Goal: Task Accomplishment & Management: Manage account settings

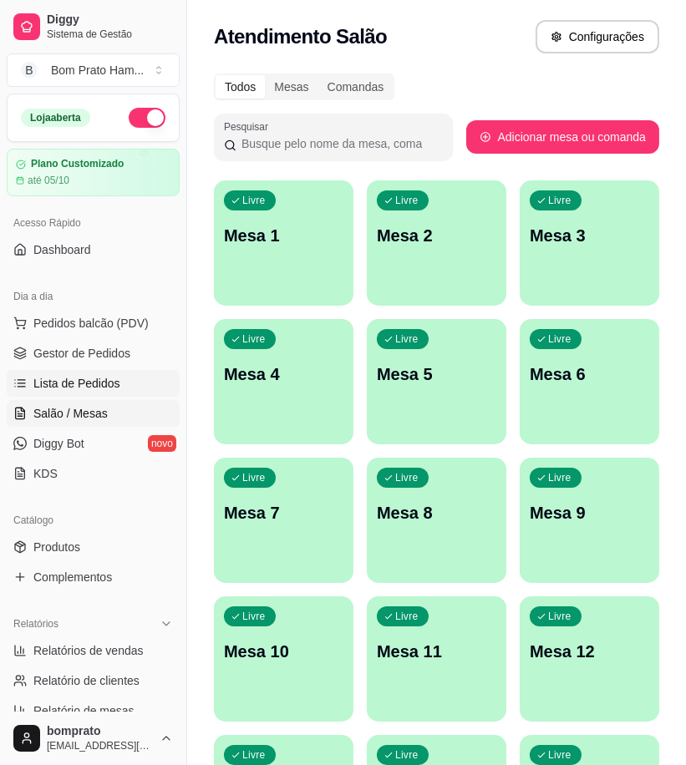
click at [101, 376] on span "Lista de Pedidos" at bounding box center [76, 383] width 87 height 17
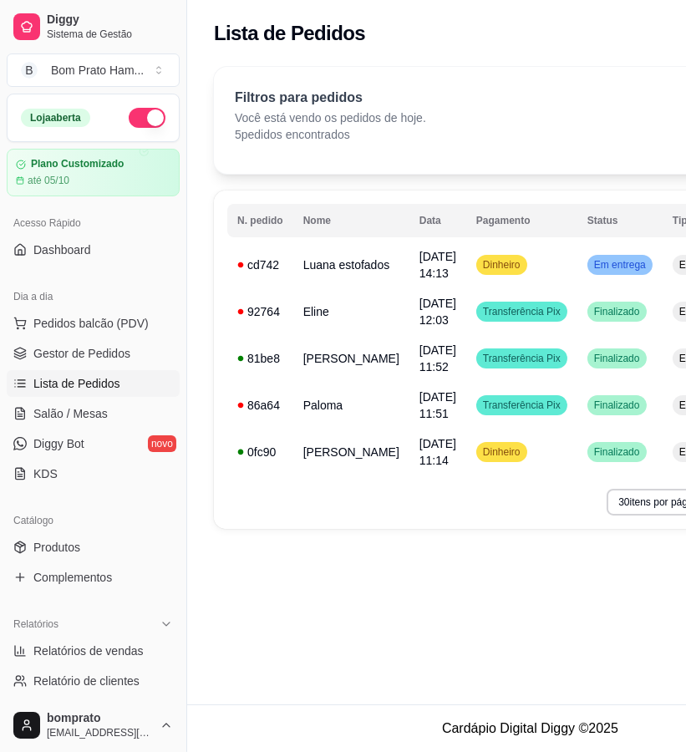
scroll to position [185, 0]
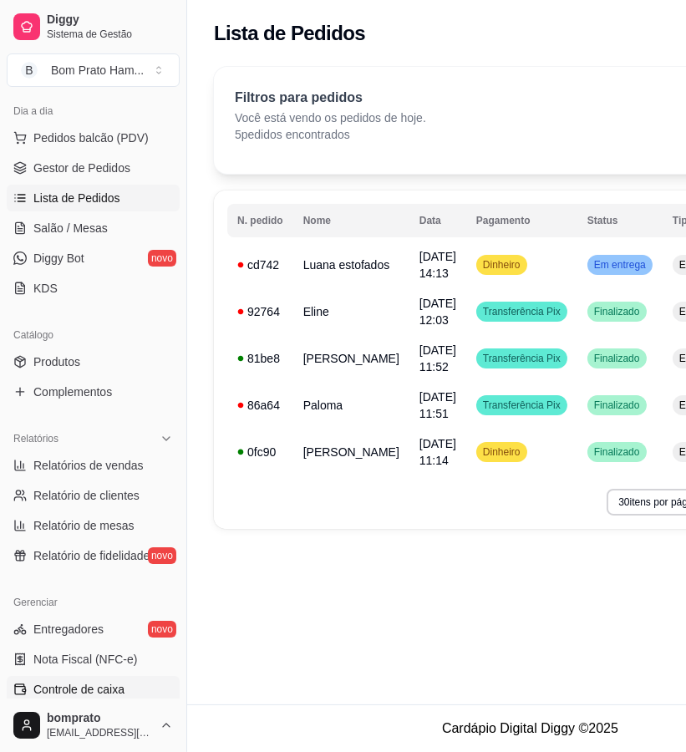
click at [123, 694] on link "Controle de caixa" at bounding box center [93, 689] width 173 height 27
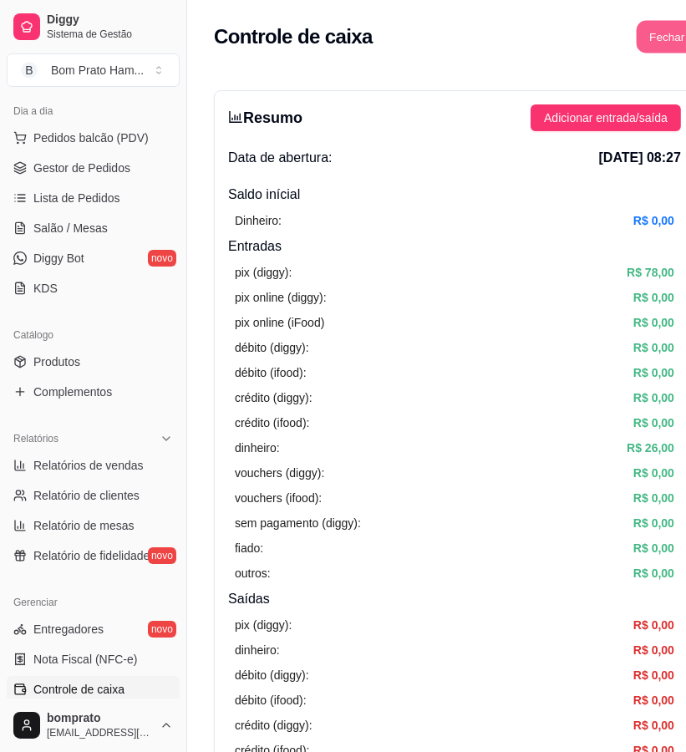
click at [644, 29] on button "Fechar caixa" at bounding box center [682, 37] width 91 height 33
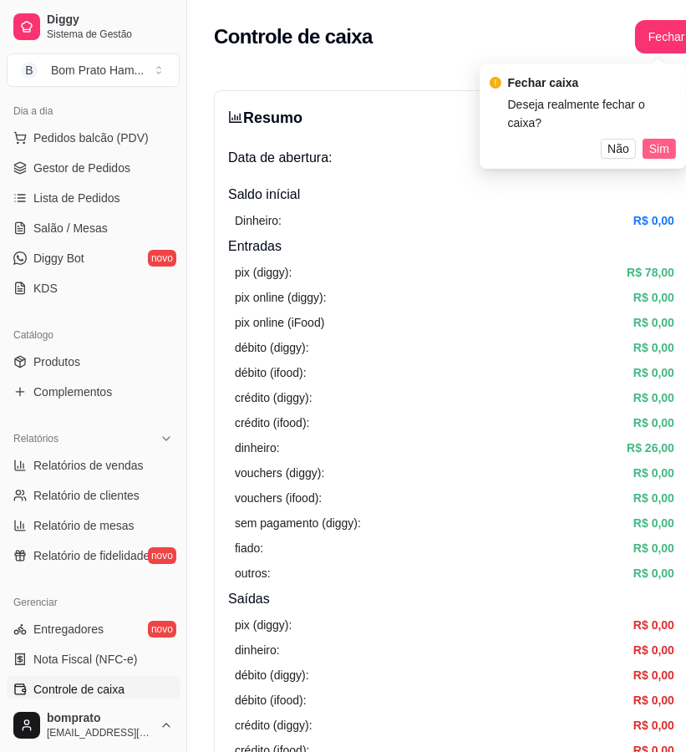
click at [664, 140] on span "Sim" at bounding box center [659, 149] width 20 height 18
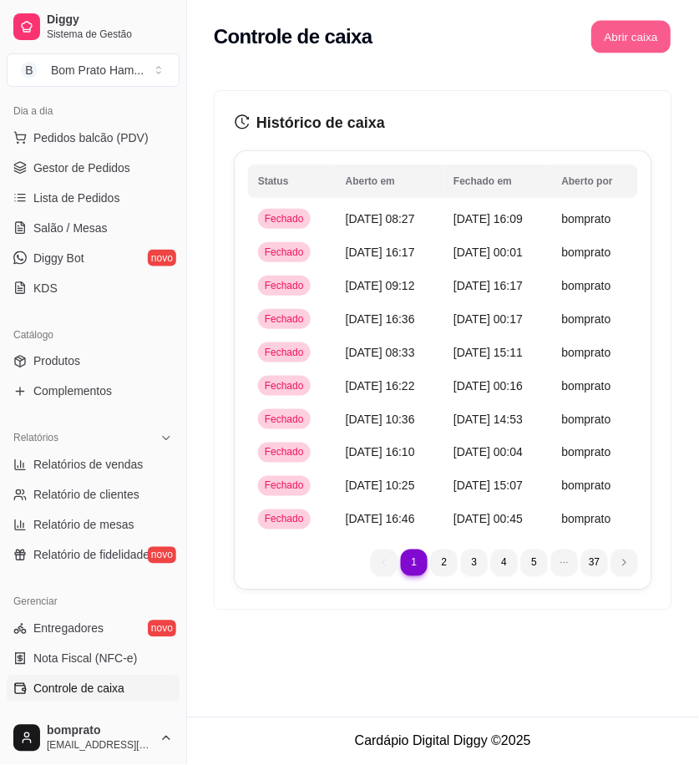
click at [646, 38] on button "Abrir caixa" at bounding box center [631, 37] width 79 height 33
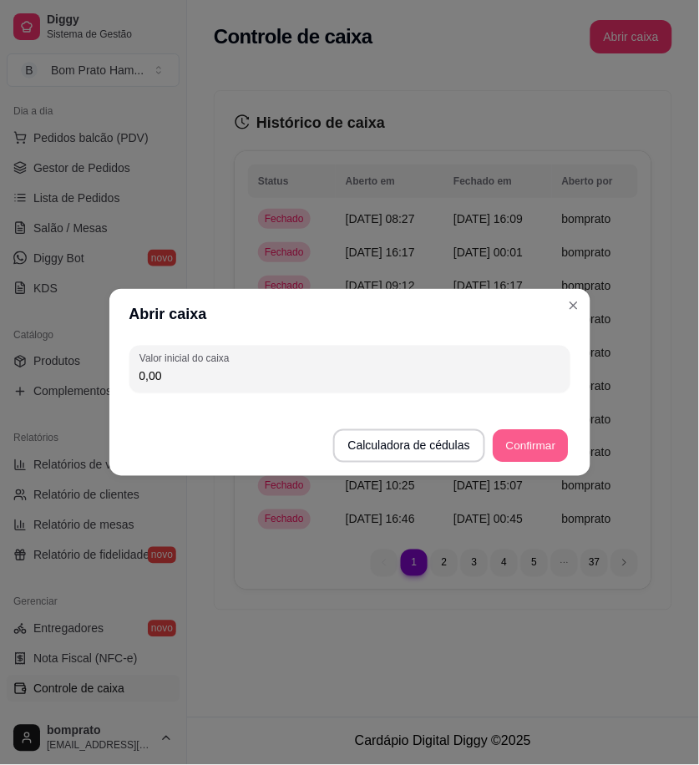
click at [519, 458] on button "Confirmar" at bounding box center [531, 446] width 76 height 33
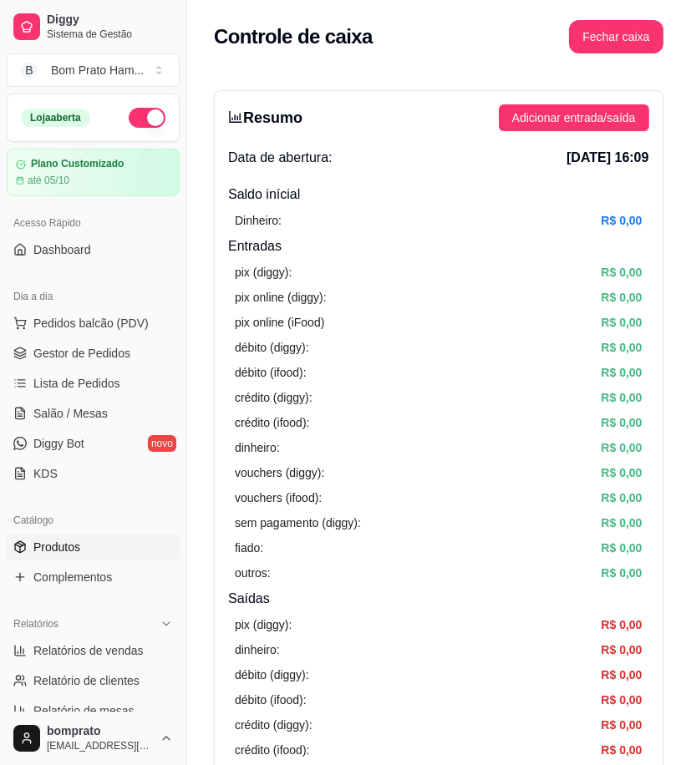
drag, startPoint x: 62, startPoint y: 551, endPoint x: 80, endPoint y: 535, distance: 24.8
click at [63, 551] on span "Produtos" at bounding box center [56, 547] width 47 height 17
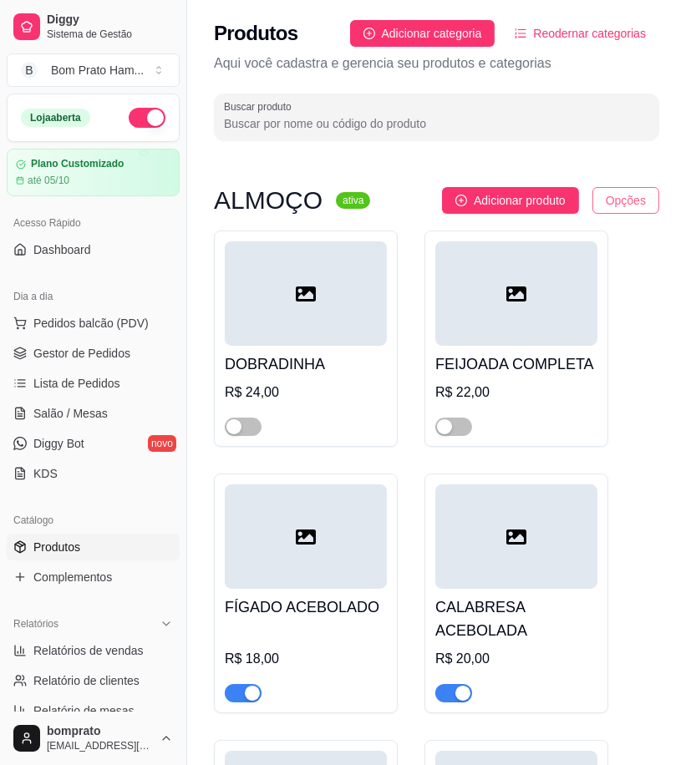
click at [641, 202] on html "Diggy Sistema de Gestão B Bom Prato Ham ... Loja aberta Plano Customizado até 0…" at bounding box center [343, 382] width 686 height 765
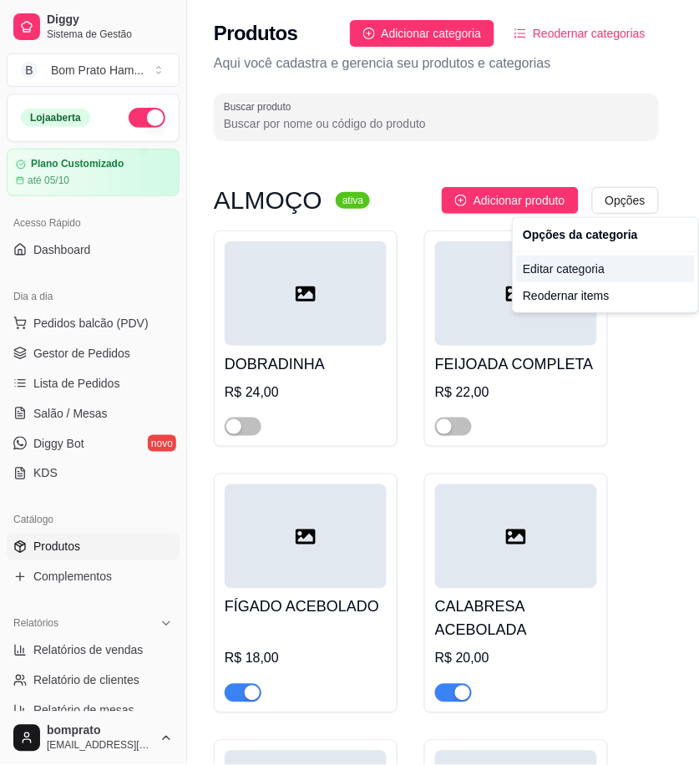
click at [597, 265] on div "Editar categoria" at bounding box center [605, 269] width 179 height 27
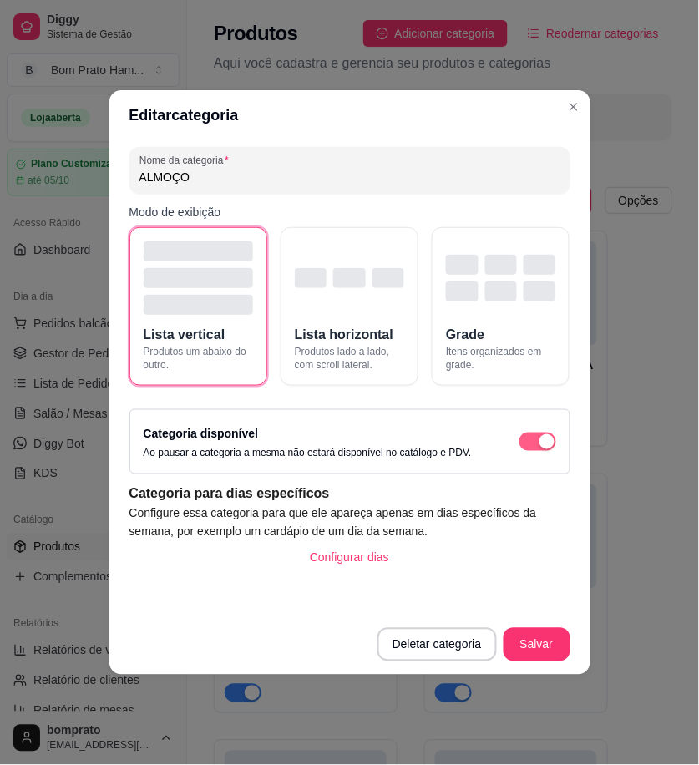
click at [545, 440] on div "button" at bounding box center [547, 441] width 15 height 15
click at [549, 637] on button "Salvar" at bounding box center [537, 645] width 65 height 33
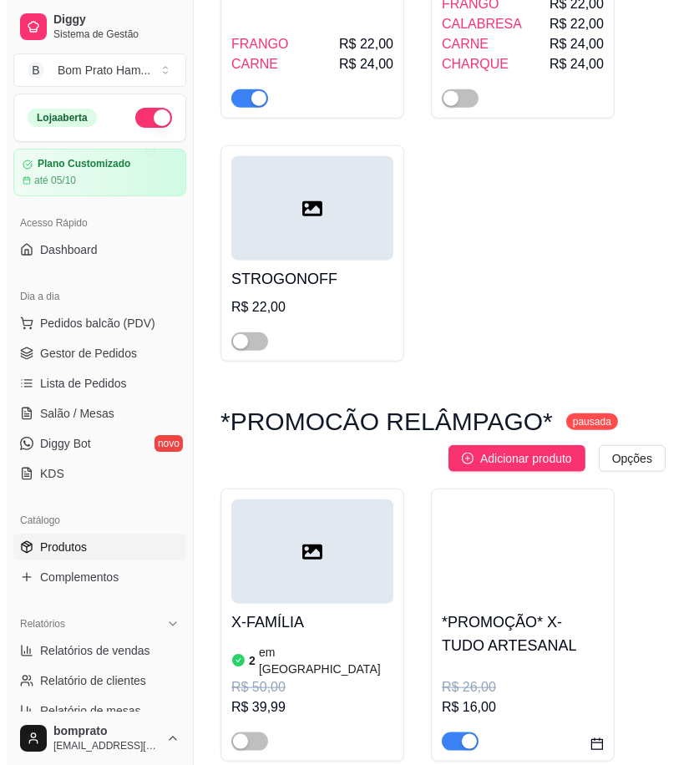
scroll to position [1764, 0]
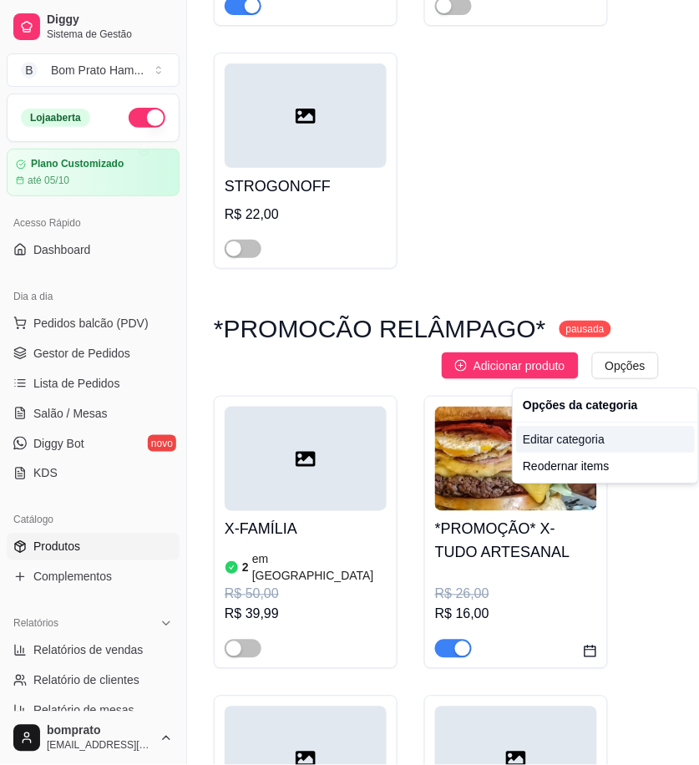
click at [597, 430] on div "Editar categoria" at bounding box center [605, 439] width 179 height 27
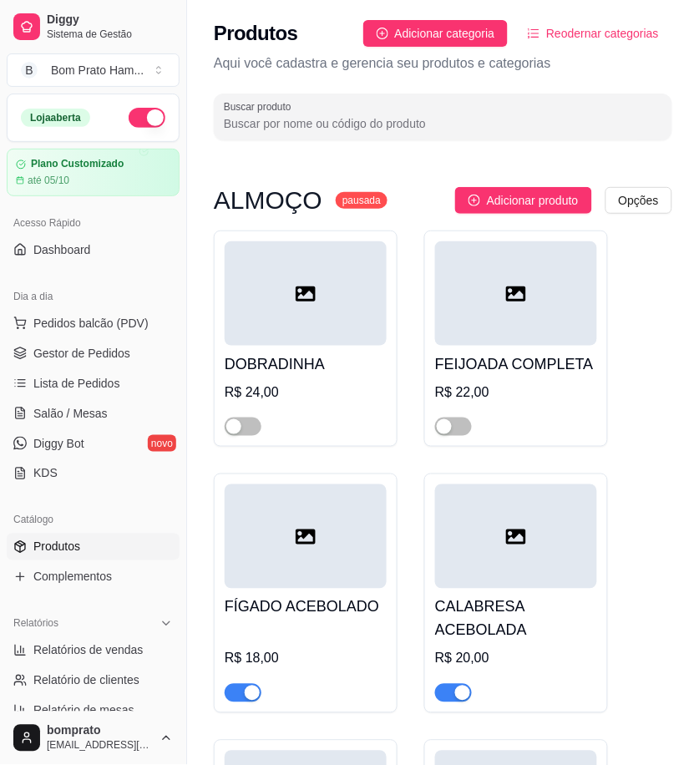
scroll to position [1752, 0]
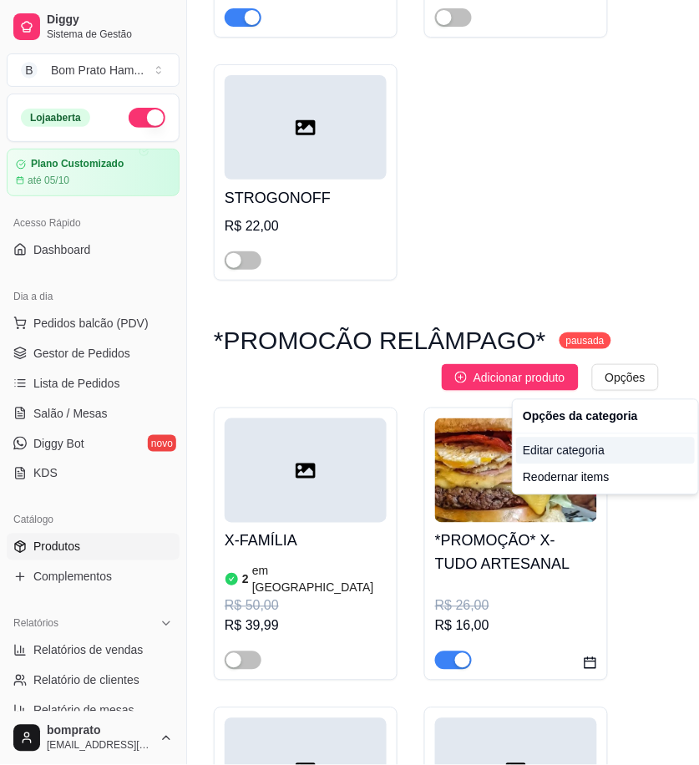
click at [570, 455] on div "Editar categoria" at bounding box center [605, 451] width 179 height 27
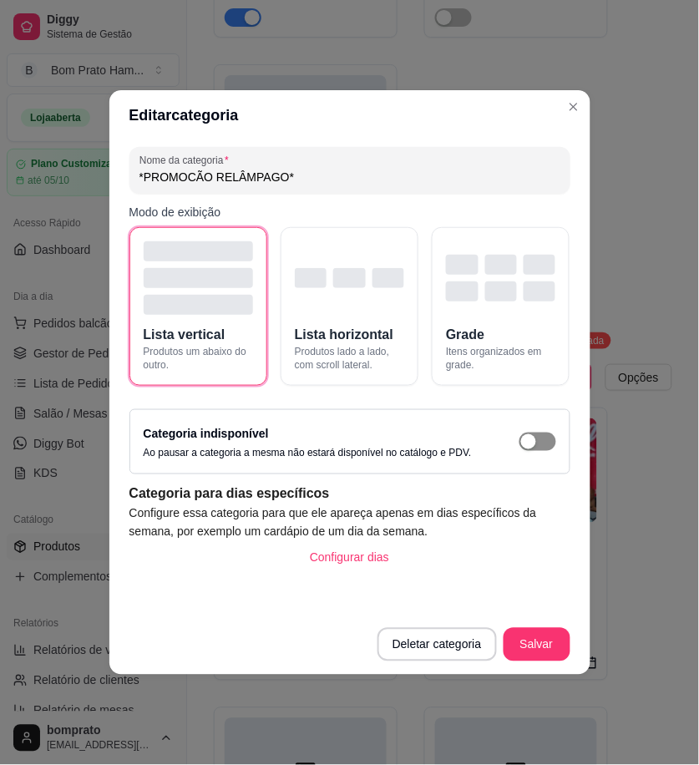
click at [543, 445] on span "button" at bounding box center [538, 442] width 37 height 18
click at [538, 638] on button "Salvar" at bounding box center [537, 645] width 65 height 33
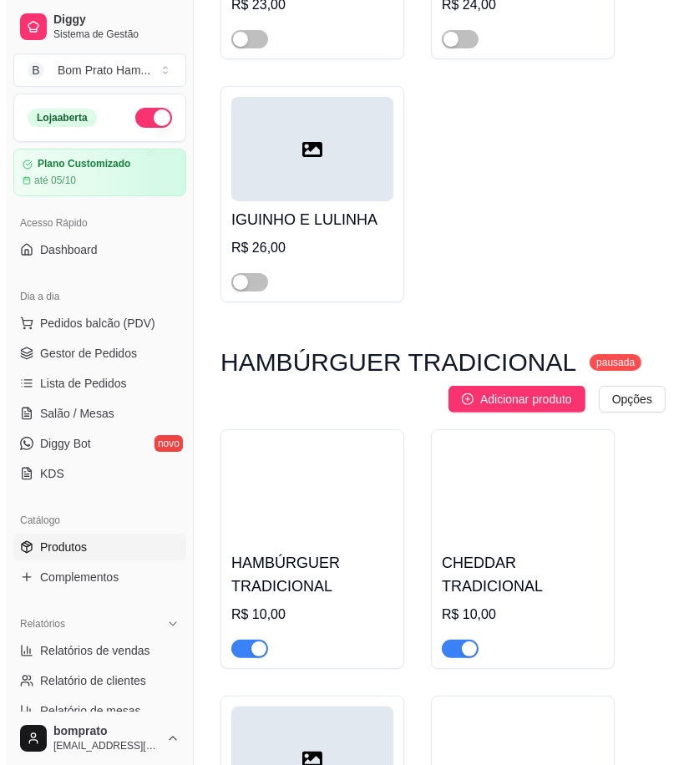
scroll to position [6672, 0]
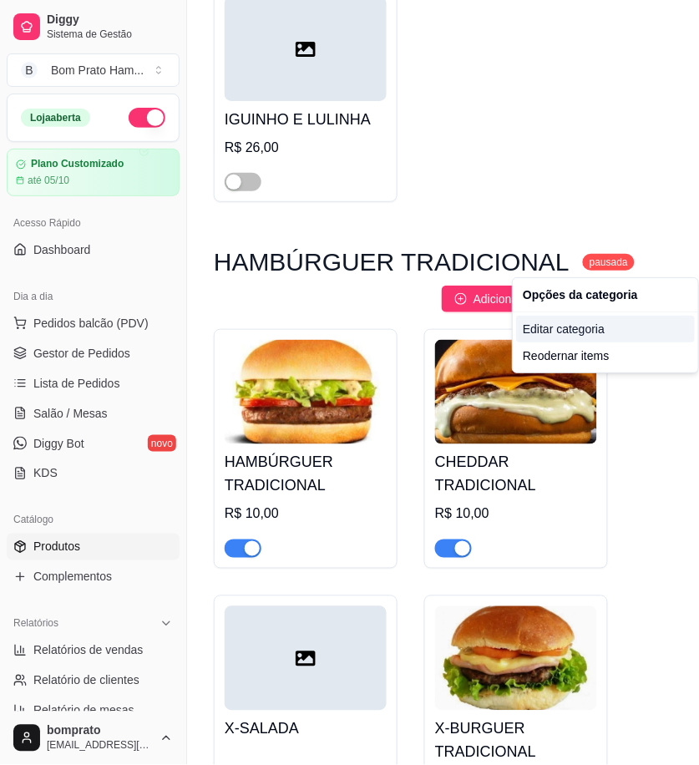
click at [587, 330] on div "Editar categoria" at bounding box center [605, 329] width 179 height 27
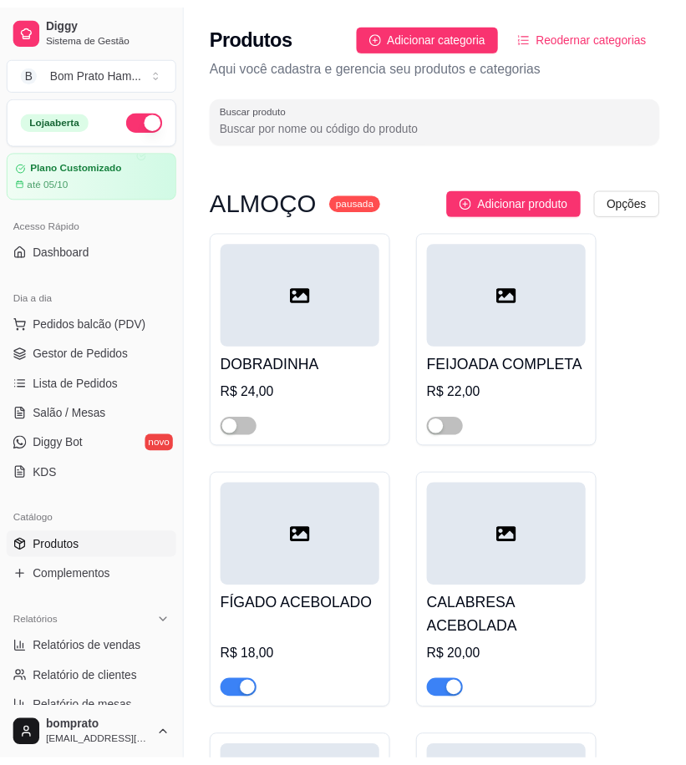
scroll to position [6551, 0]
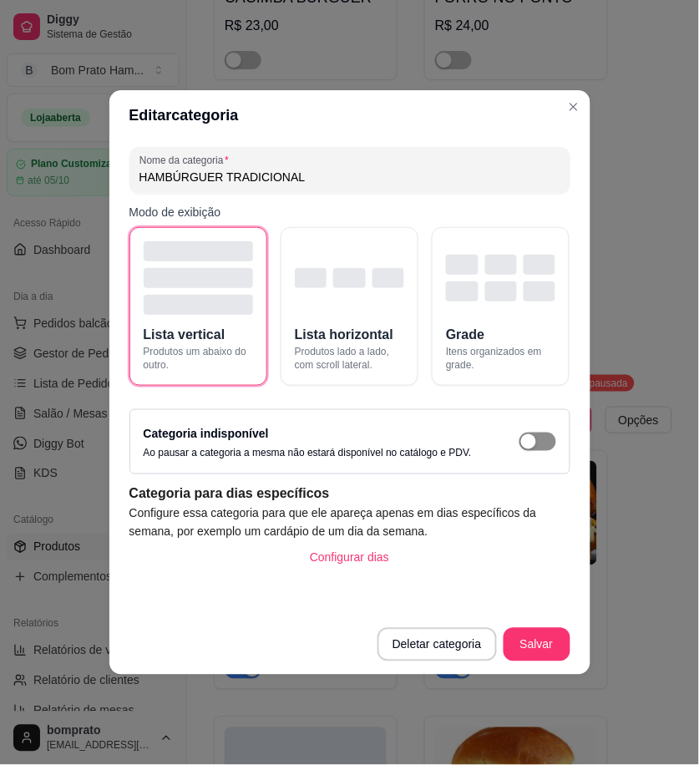
click at [541, 440] on span "button" at bounding box center [538, 442] width 37 height 18
click at [544, 647] on button "Salvar" at bounding box center [537, 644] width 67 height 33
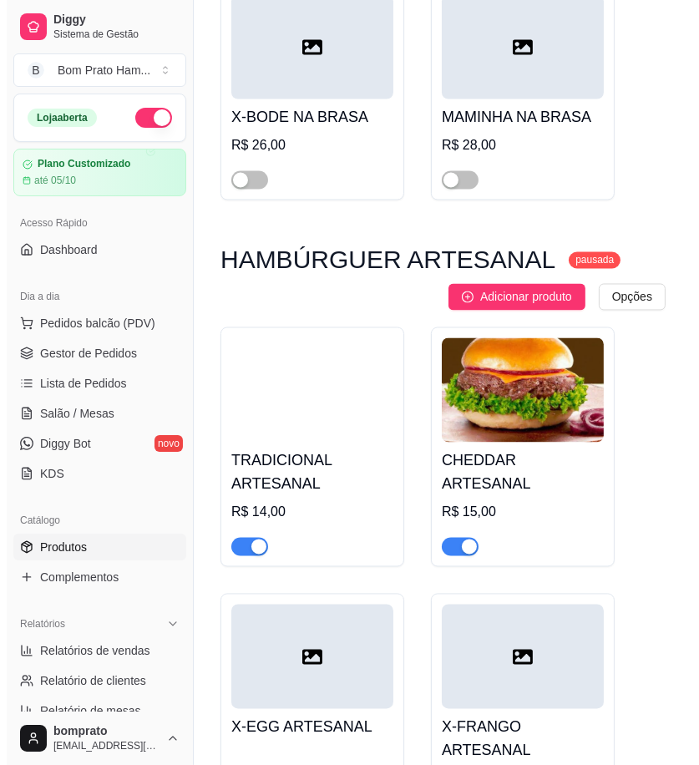
scroll to position [9150, 0]
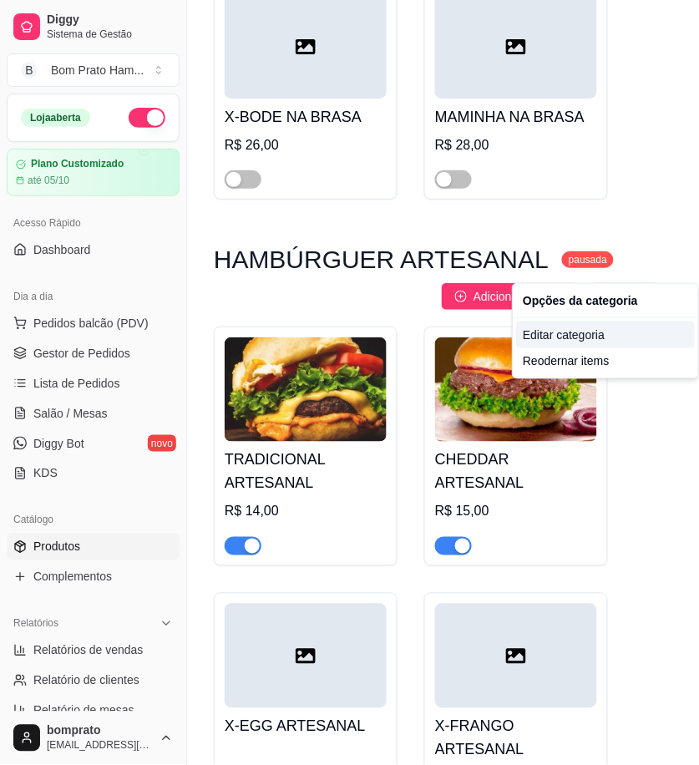
click at [592, 338] on div "Editar categoria" at bounding box center [605, 335] width 179 height 27
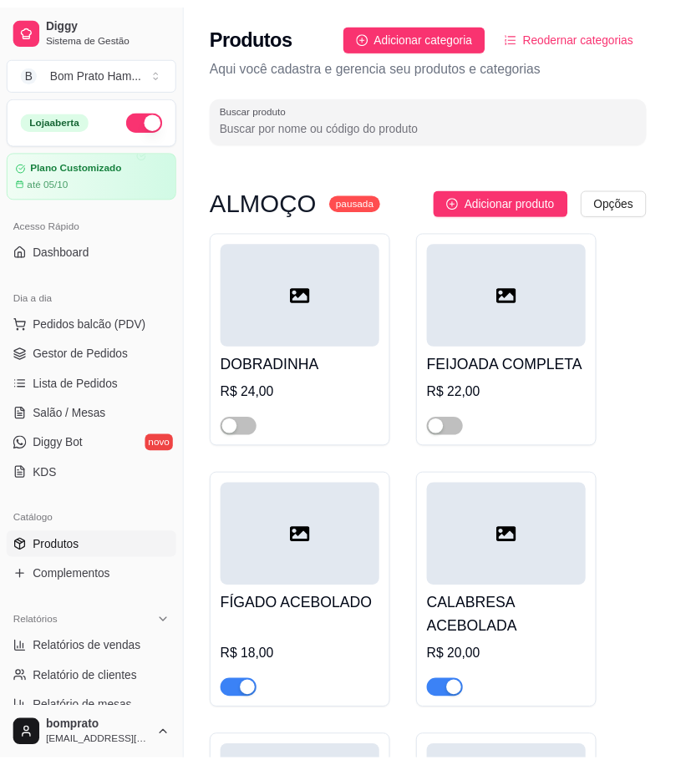
scroll to position [9033, 0]
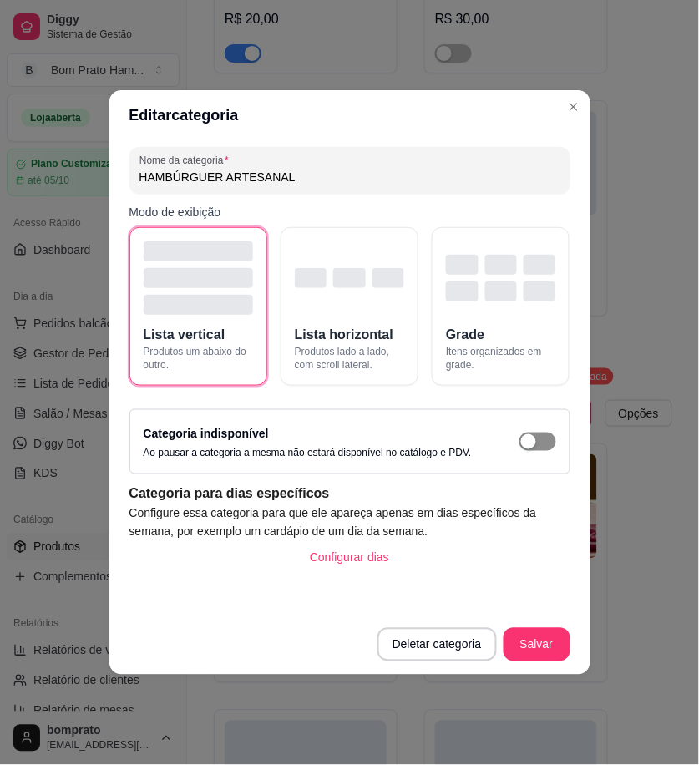
click at [533, 447] on div "button" at bounding box center [528, 441] width 15 height 15
click at [546, 637] on button "Salvar" at bounding box center [537, 644] width 67 height 33
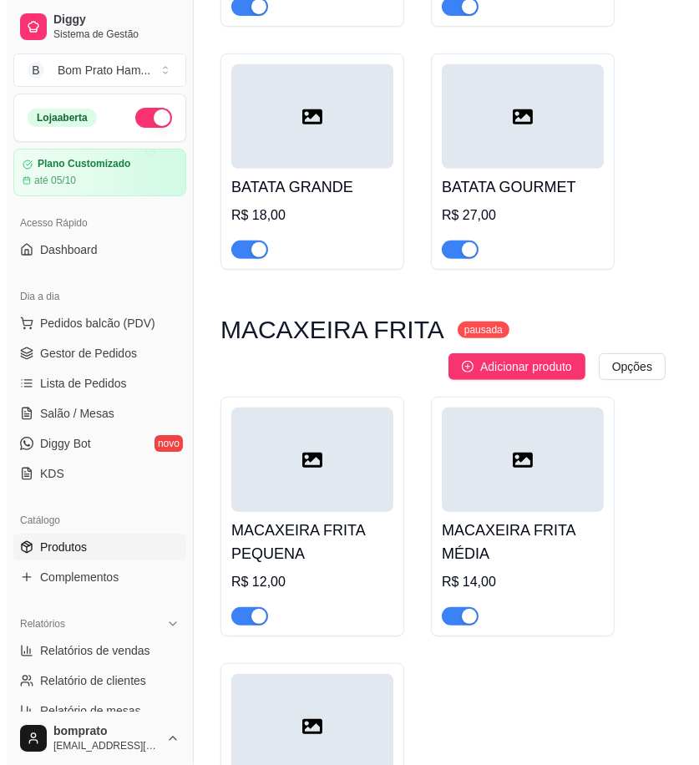
scroll to position [13211, 0]
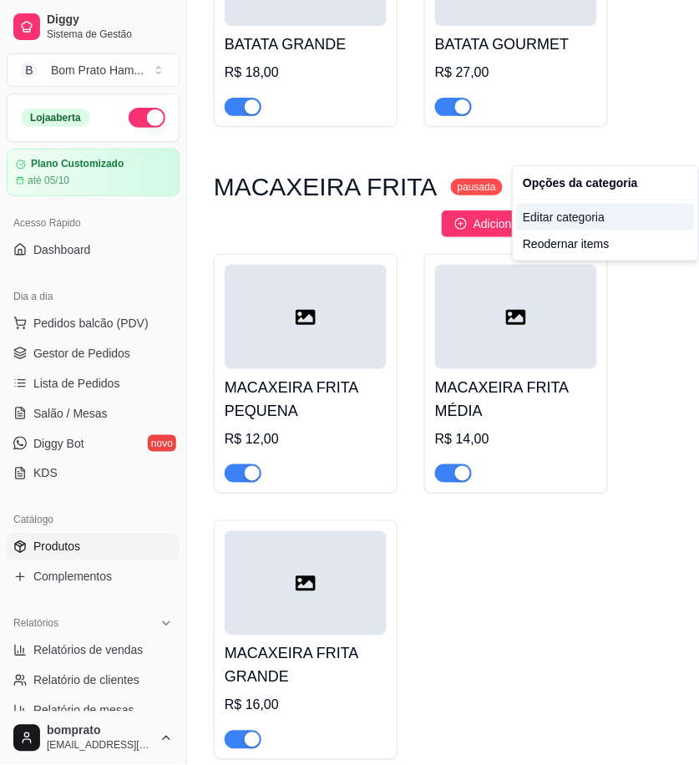
click at [600, 214] on div "Editar categoria" at bounding box center [605, 217] width 179 height 27
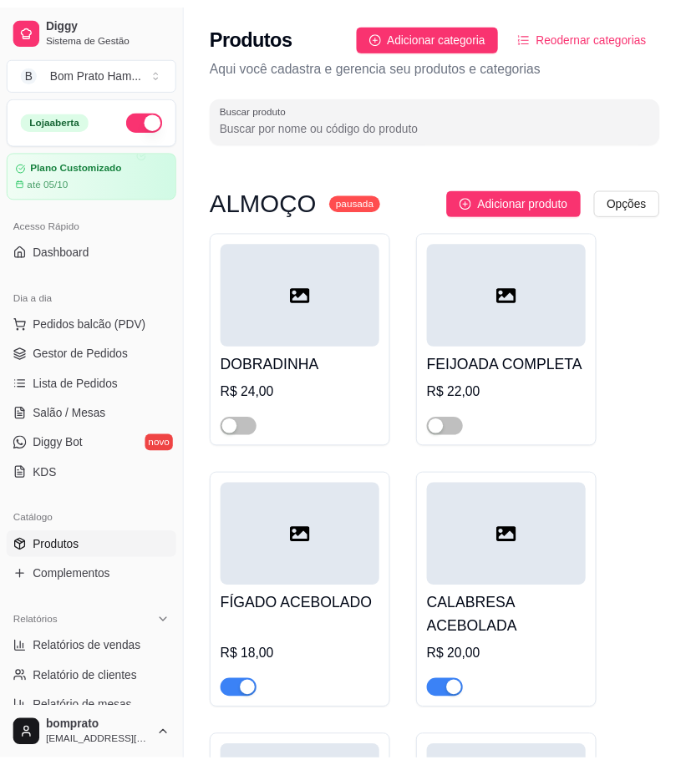
scroll to position [12977, 0]
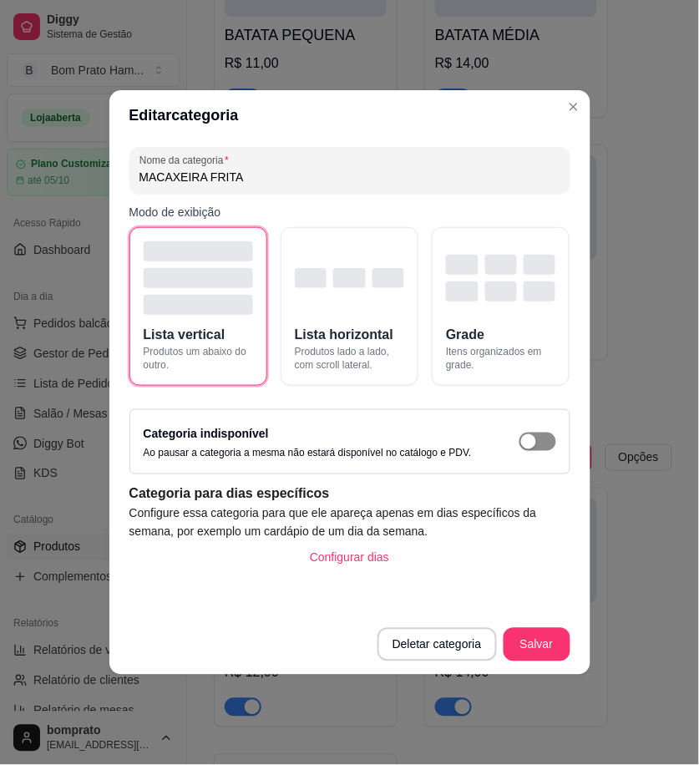
click at [546, 444] on span "button" at bounding box center [538, 442] width 37 height 18
click at [544, 647] on button "Salvar" at bounding box center [537, 644] width 67 height 33
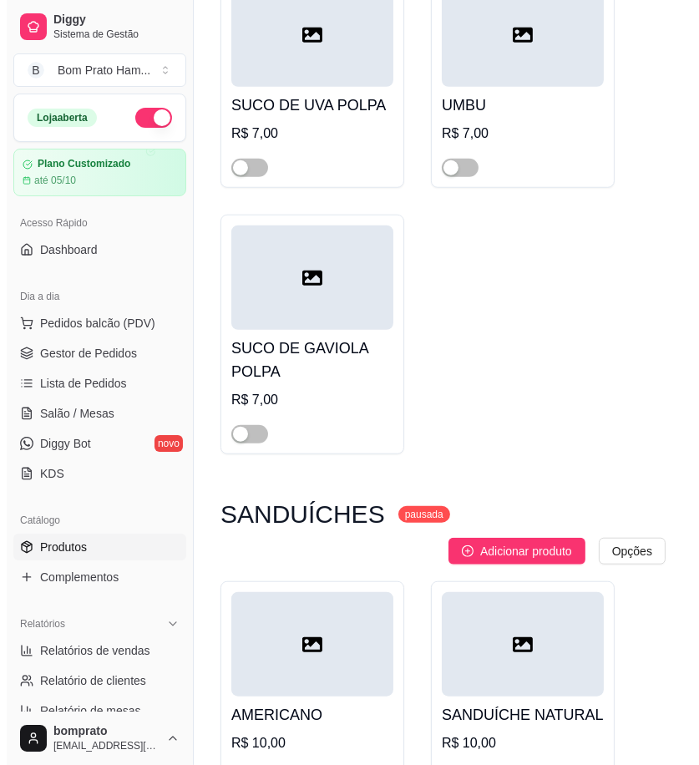
scroll to position [19939, 0]
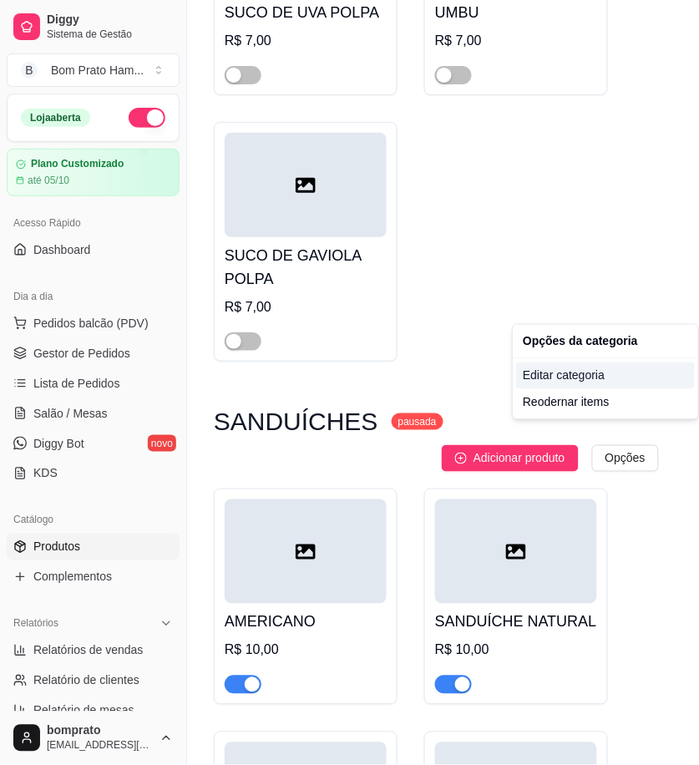
click at [576, 379] on div "Editar categoria" at bounding box center [605, 376] width 179 height 27
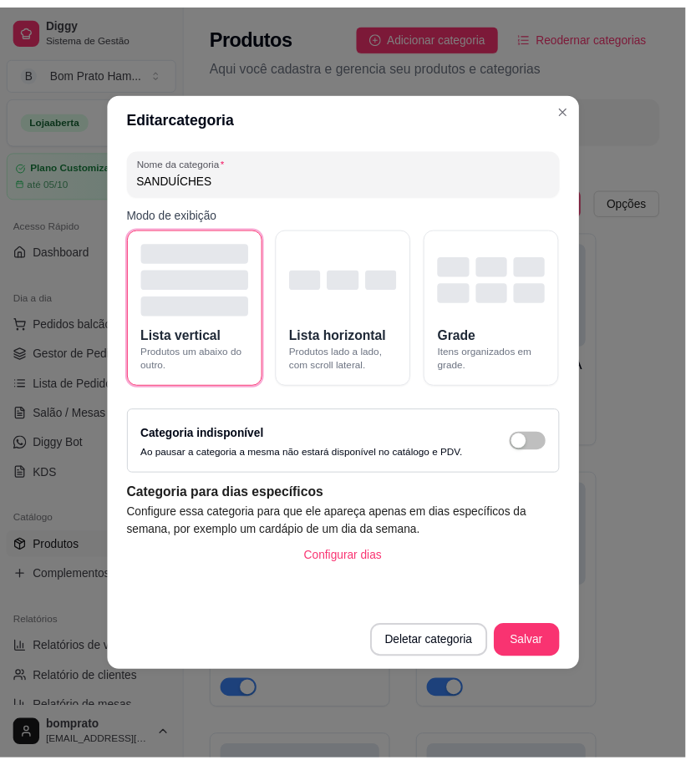
scroll to position [19796, 0]
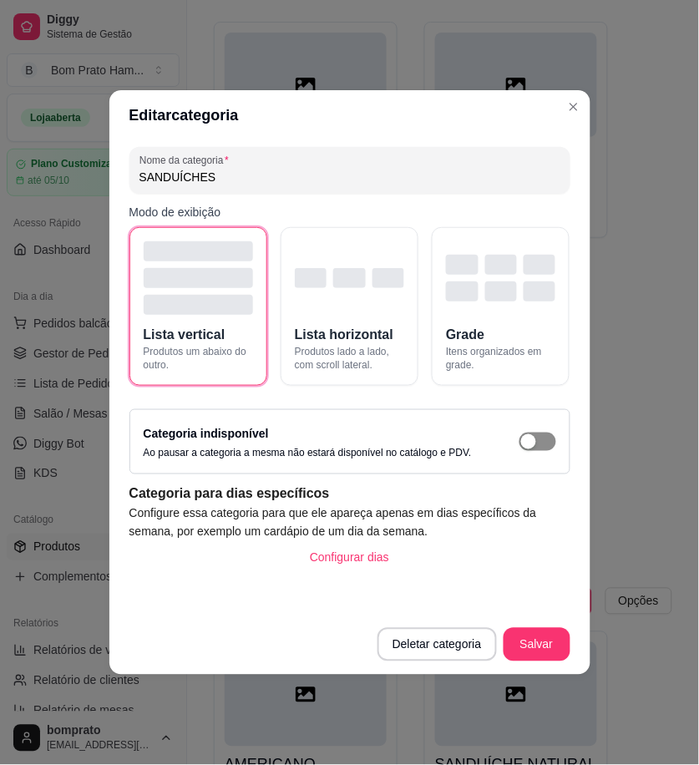
click at [538, 439] on span "button" at bounding box center [538, 442] width 37 height 18
click at [544, 637] on button "Salvar" at bounding box center [537, 645] width 65 height 33
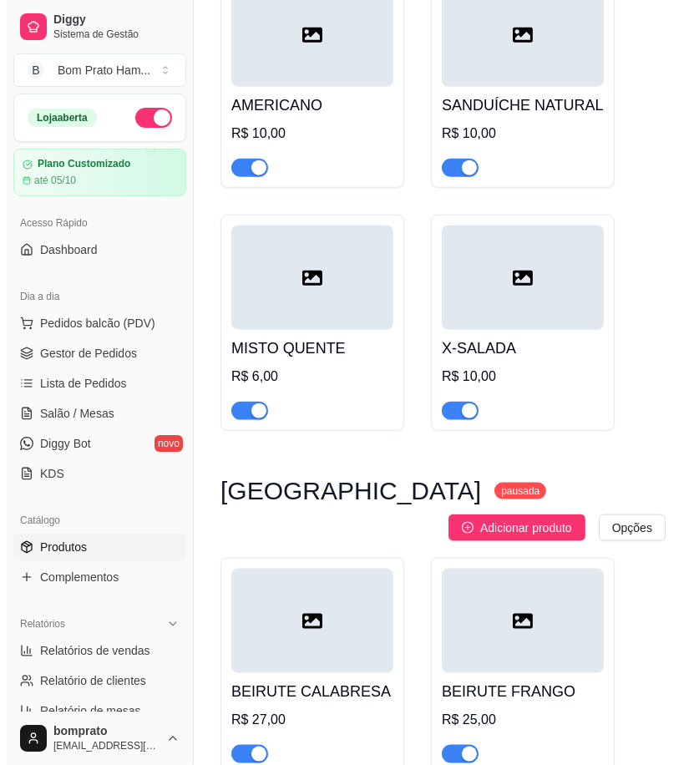
scroll to position [20539, 0]
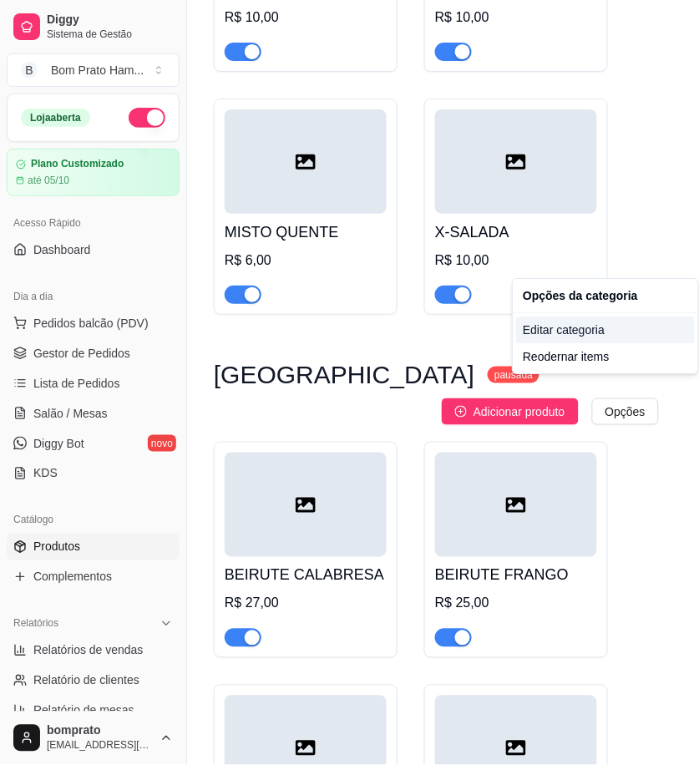
click at [582, 331] on div "Editar categoria" at bounding box center [605, 330] width 179 height 27
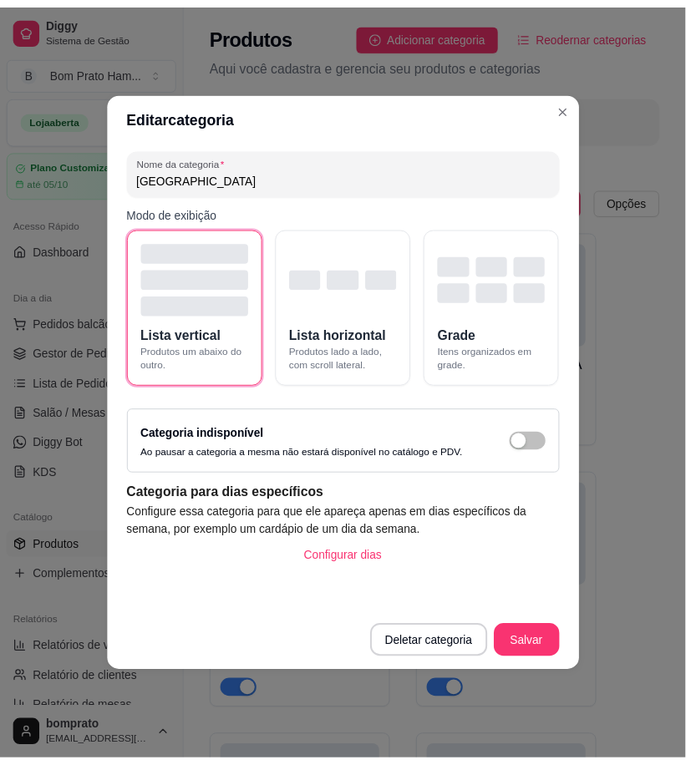
scroll to position [20351, 0]
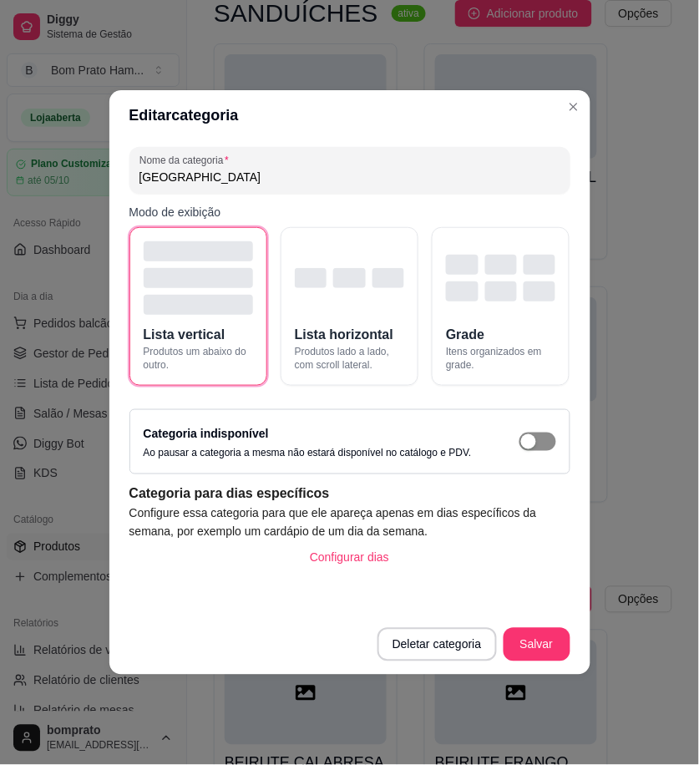
click at [538, 444] on span "button" at bounding box center [538, 442] width 37 height 18
click at [547, 654] on button "Salvar" at bounding box center [537, 645] width 65 height 33
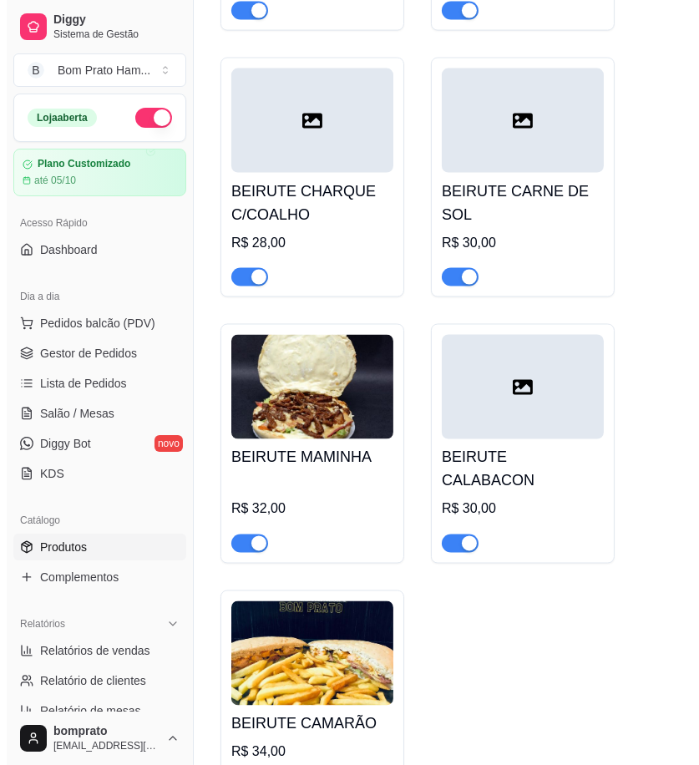
scroll to position [21465, 0]
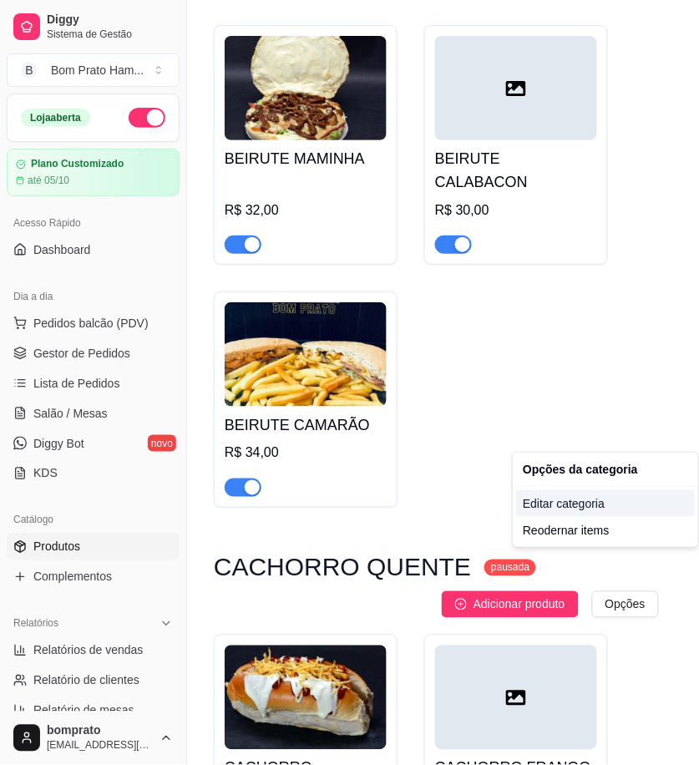
click at [574, 500] on div "Editar categoria" at bounding box center [605, 503] width 179 height 27
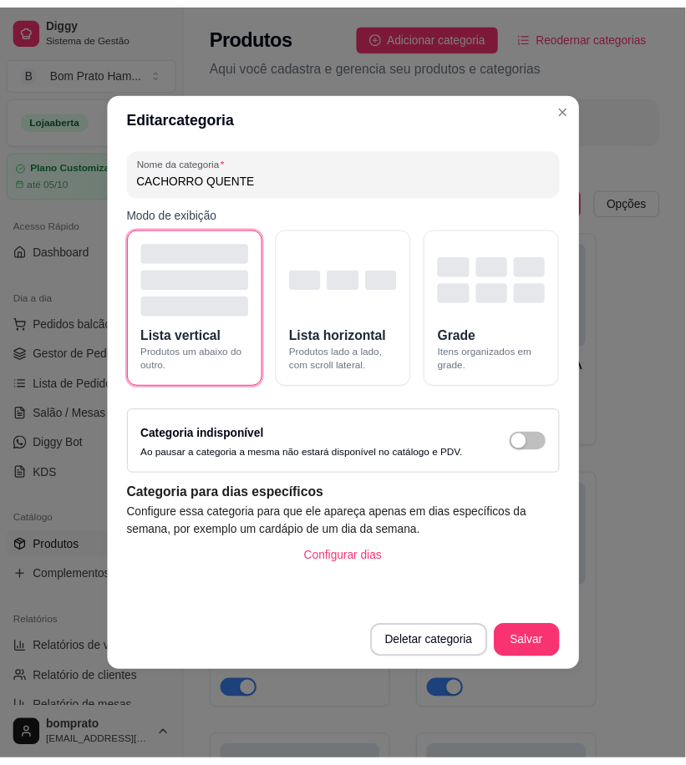
scroll to position [21450, 0]
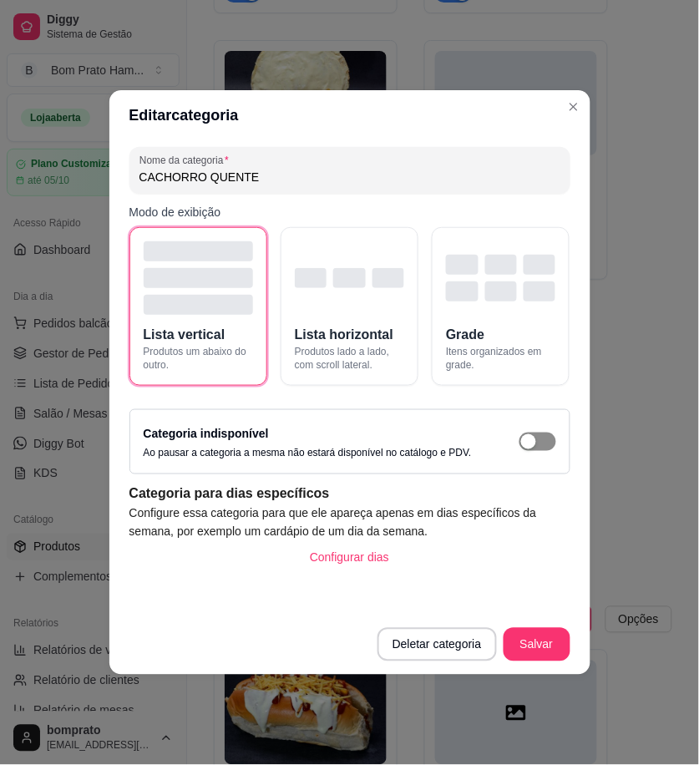
click at [548, 443] on span "button" at bounding box center [538, 442] width 37 height 18
click at [553, 640] on button "Salvar" at bounding box center [537, 644] width 67 height 33
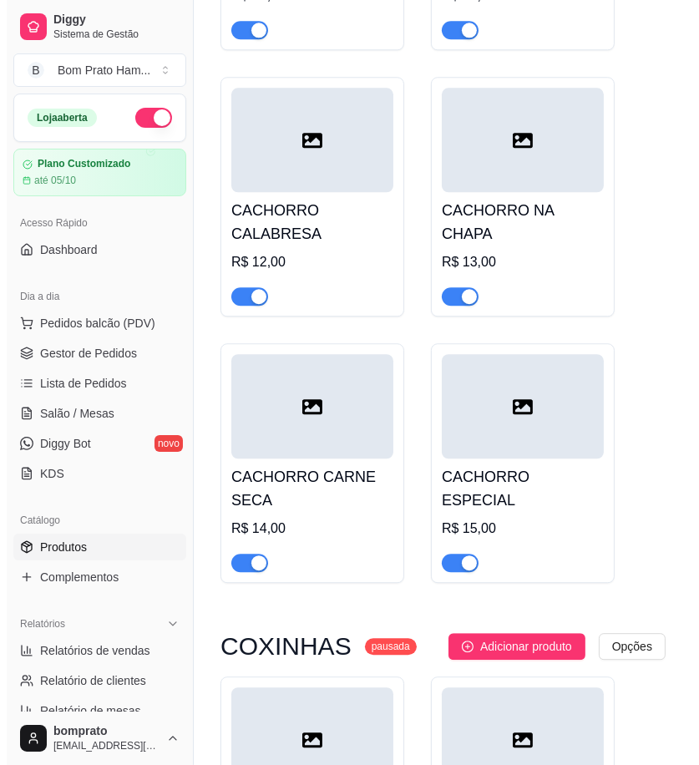
scroll to position [22936, 0]
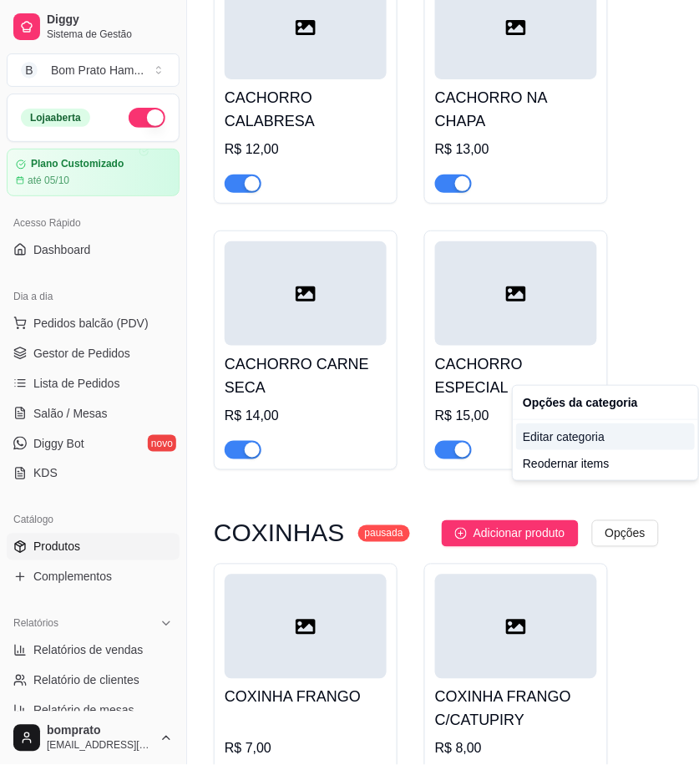
click at [596, 433] on div "Editar categoria" at bounding box center [605, 437] width 179 height 27
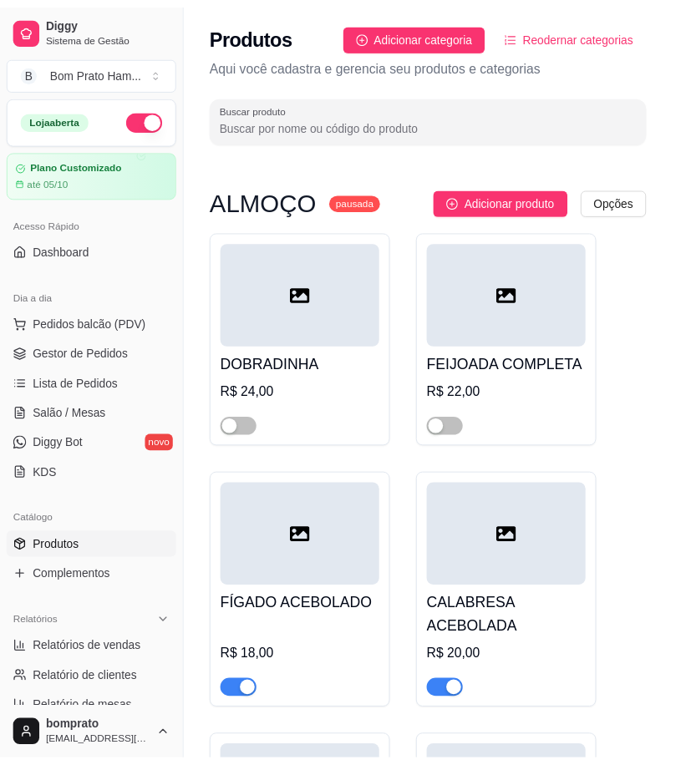
scroll to position [22854, 0]
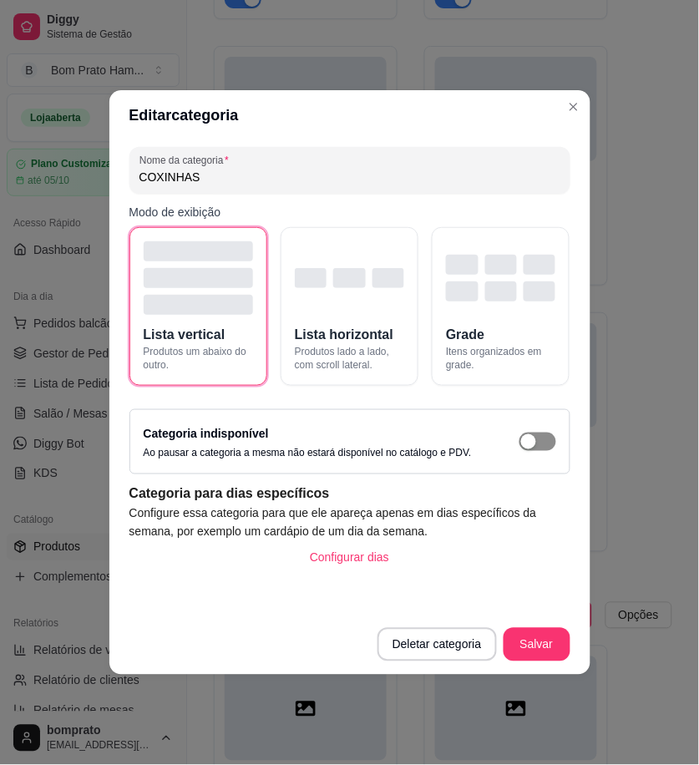
click at [548, 441] on span "button" at bounding box center [538, 442] width 37 height 18
click at [548, 638] on button "Salvar" at bounding box center [537, 644] width 67 height 33
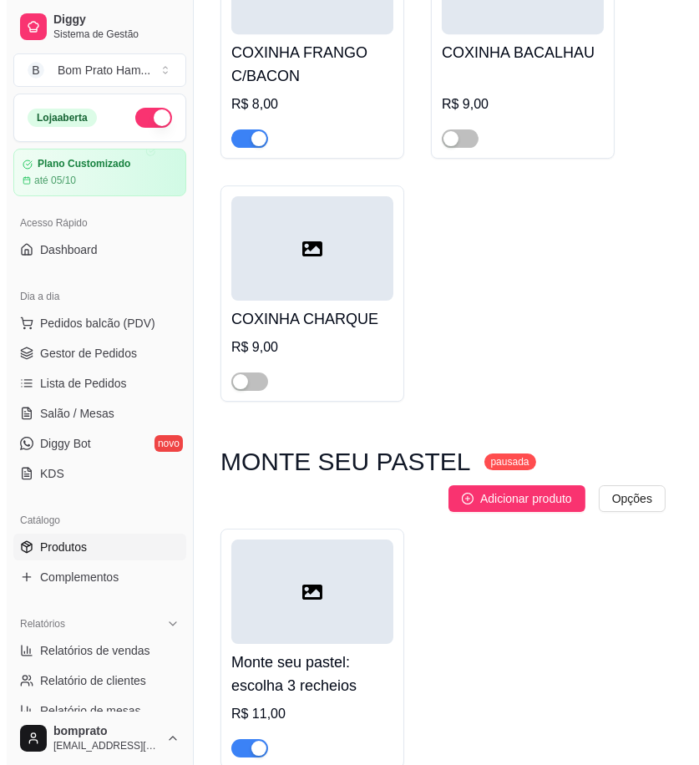
scroll to position [23875, 0]
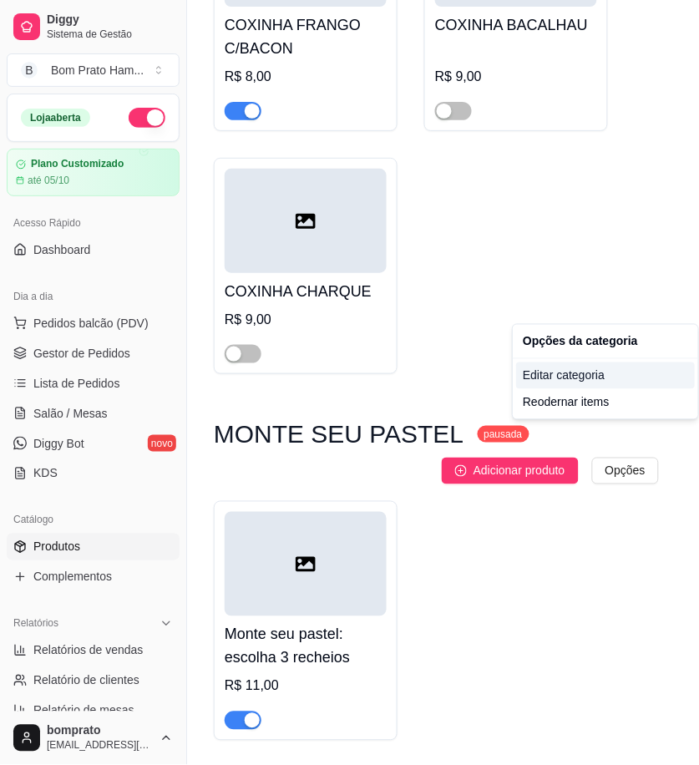
click at [605, 381] on div "Editar categoria" at bounding box center [605, 376] width 179 height 27
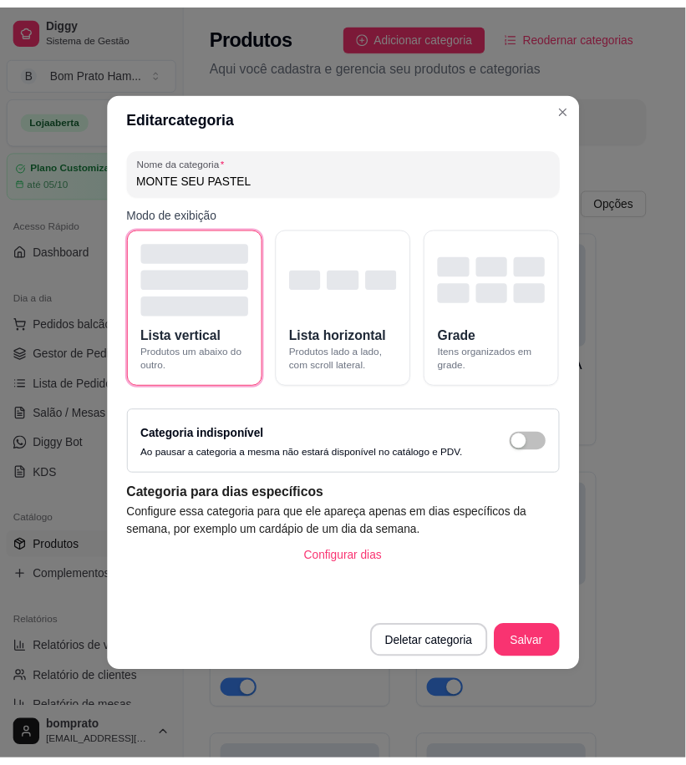
scroll to position [23733, 0]
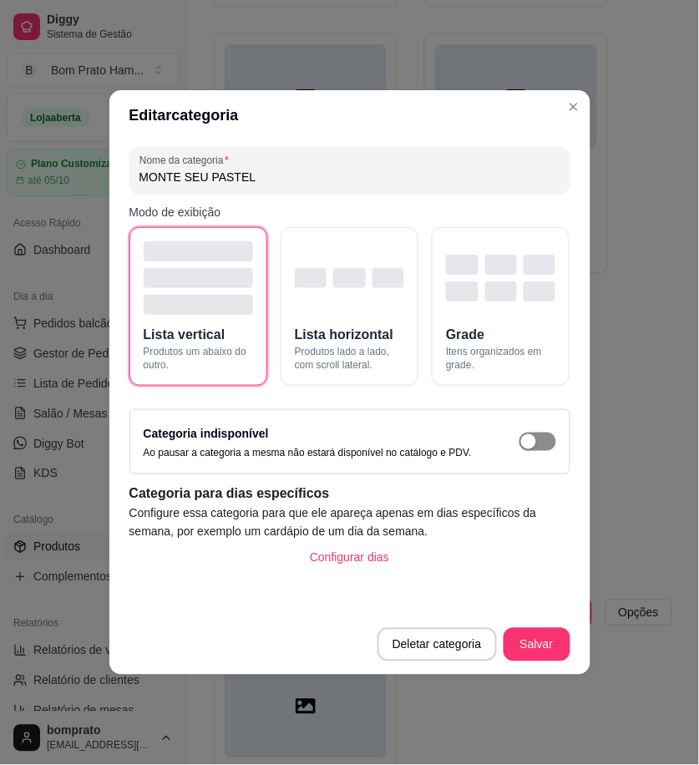
click at [544, 444] on span "button" at bounding box center [538, 442] width 37 height 18
click at [549, 648] on button "Salvar" at bounding box center [537, 645] width 65 height 33
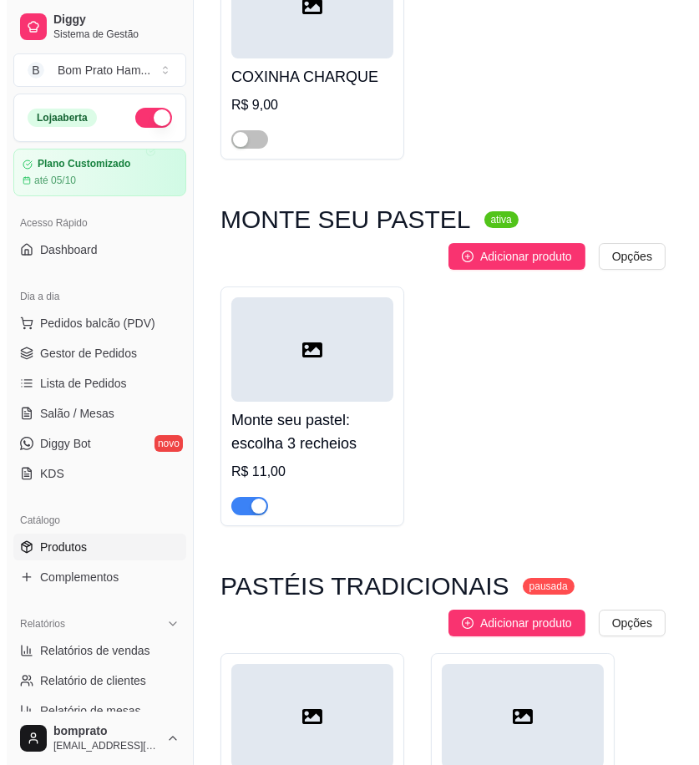
scroll to position [24105, 0]
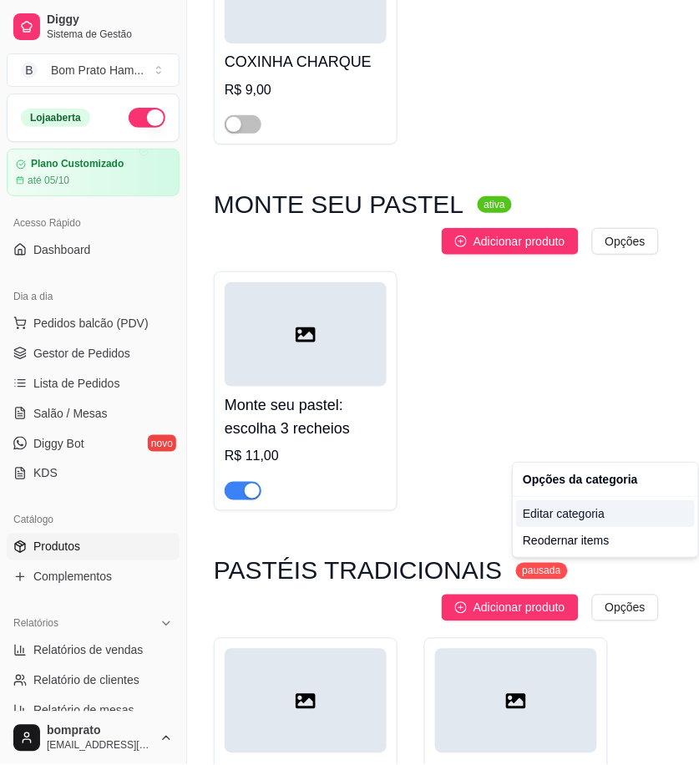
click at [541, 519] on div "Editar categoria" at bounding box center [605, 513] width 179 height 27
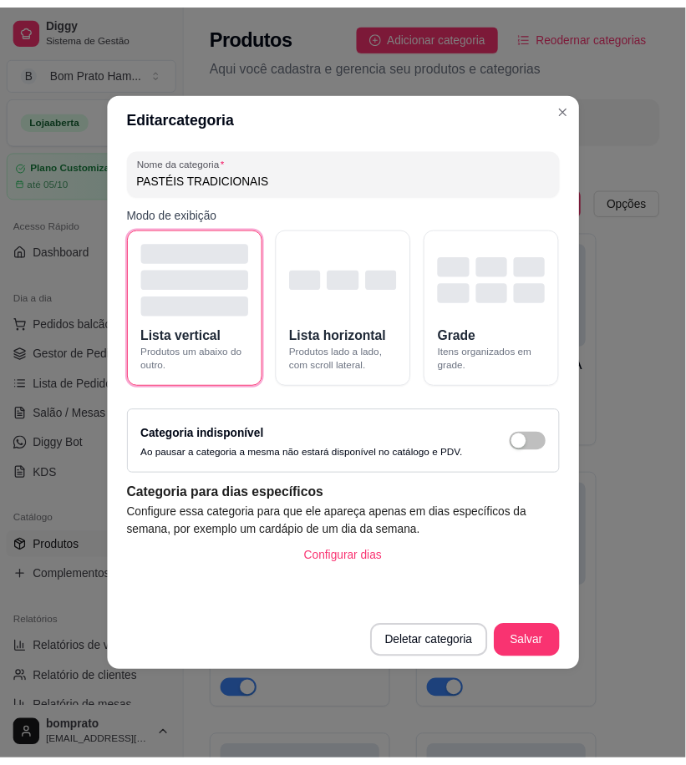
scroll to position [24100, 0]
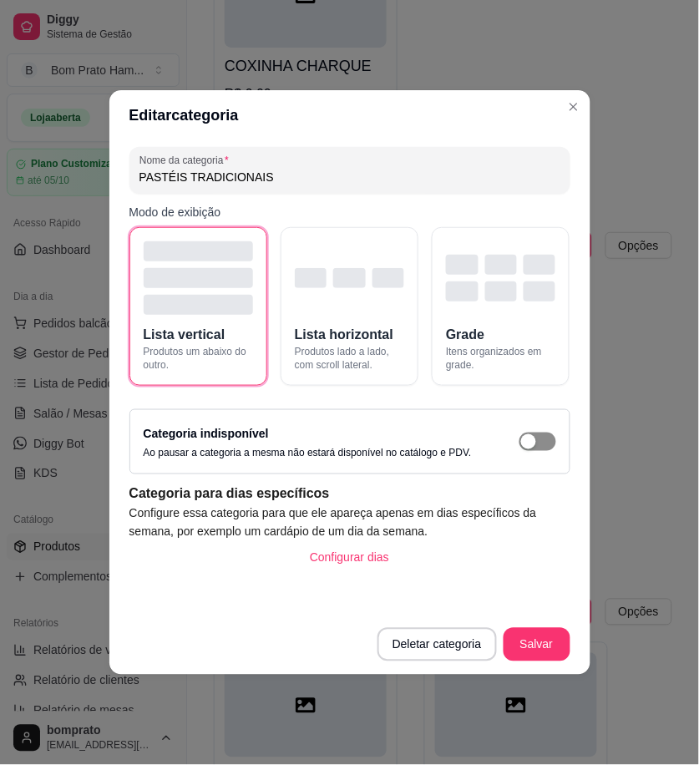
click at [541, 445] on span "button" at bounding box center [538, 442] width 37 height 18
click at [550, 660] on button "Salvar" at bounding box center [537, 644] width 67 height 33
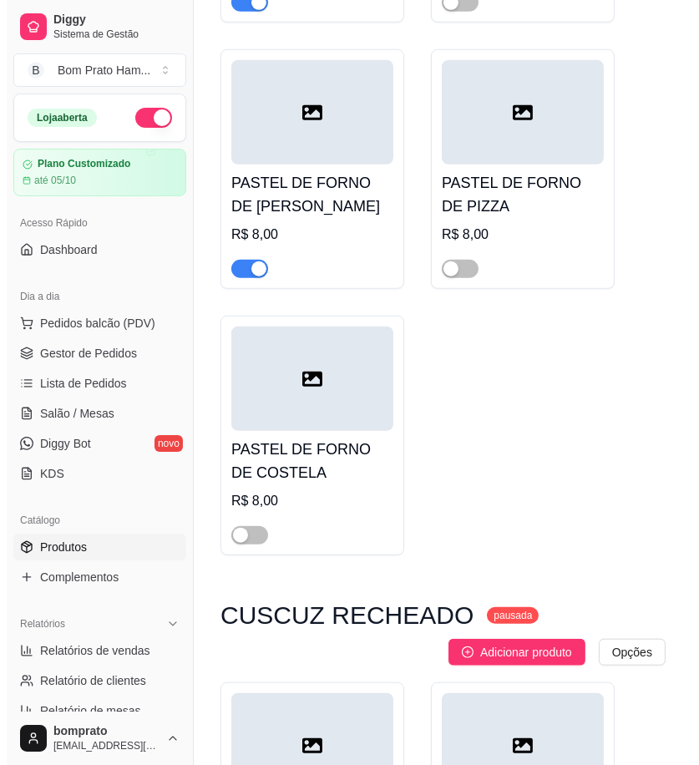
scroll to position [25957, 0]
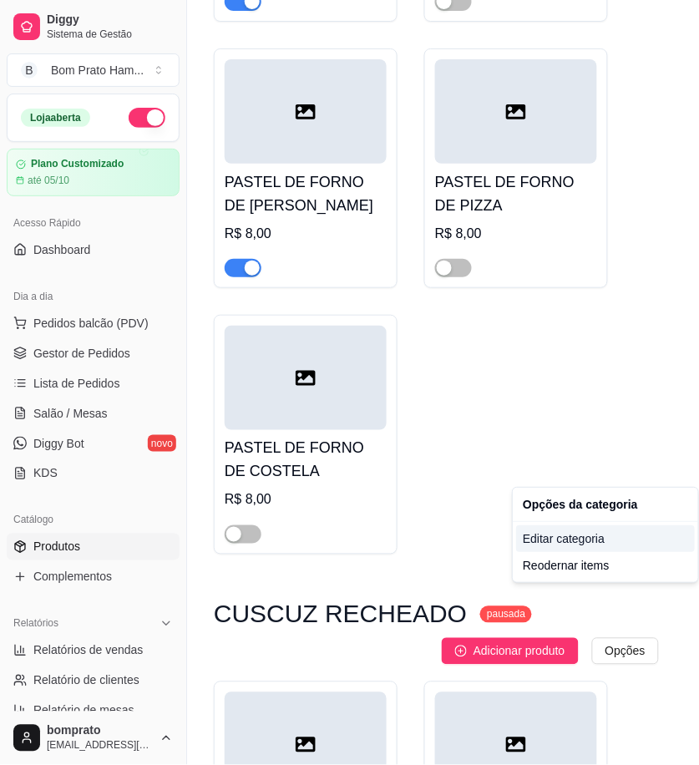
click at [576, 540] on div "Editar categoria" at bounding box center [605, 539] width 179 height 27
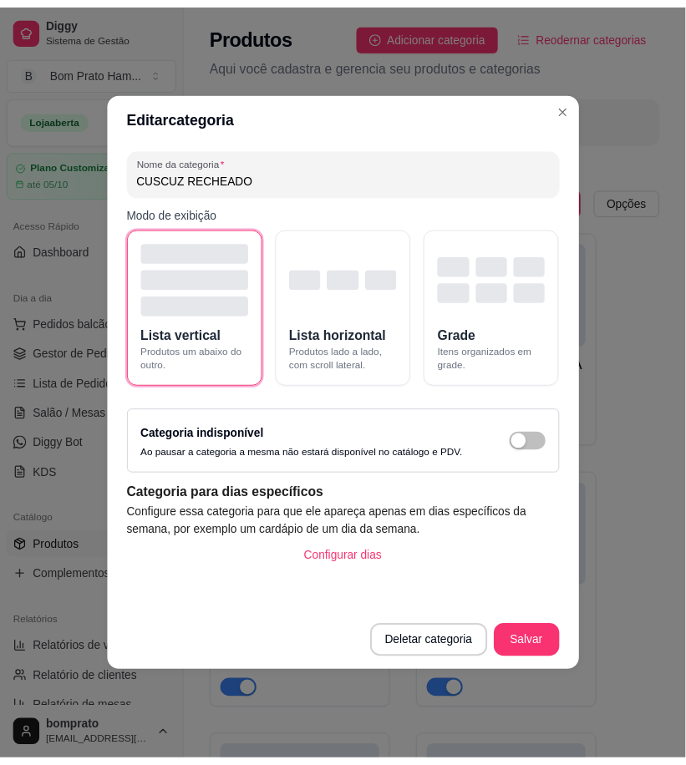
scroll to position [25979, 0]
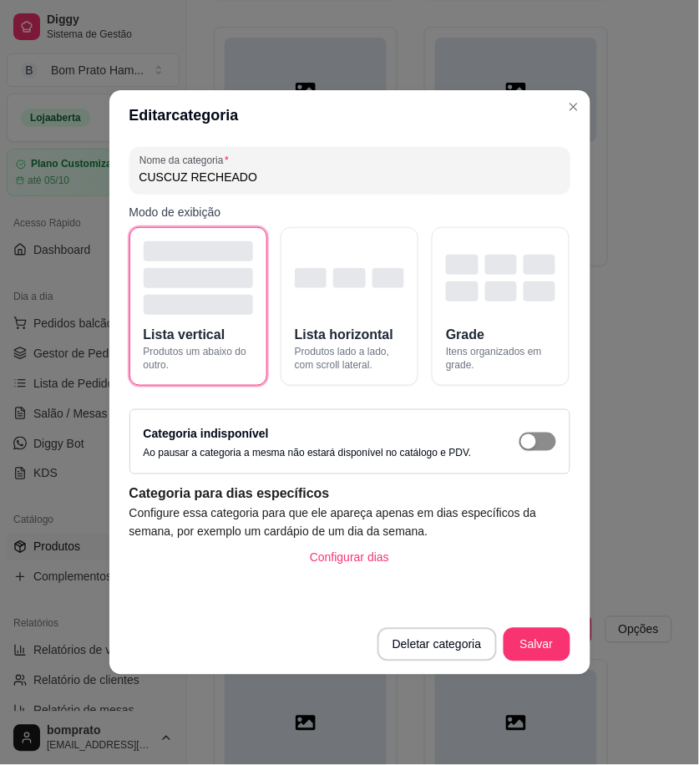
click at [536, 441] on button "button" at bounding box center [538, 442] width 37 height 18
click at [549, 640] on button "Salvar" at bounding box center [537, 644] width 67 height 33
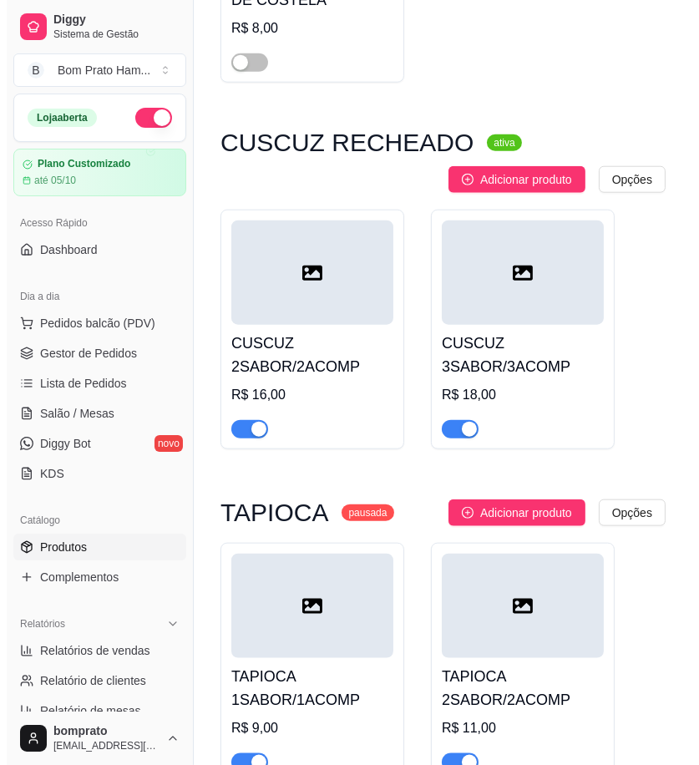
scroll to position [26443, 0]
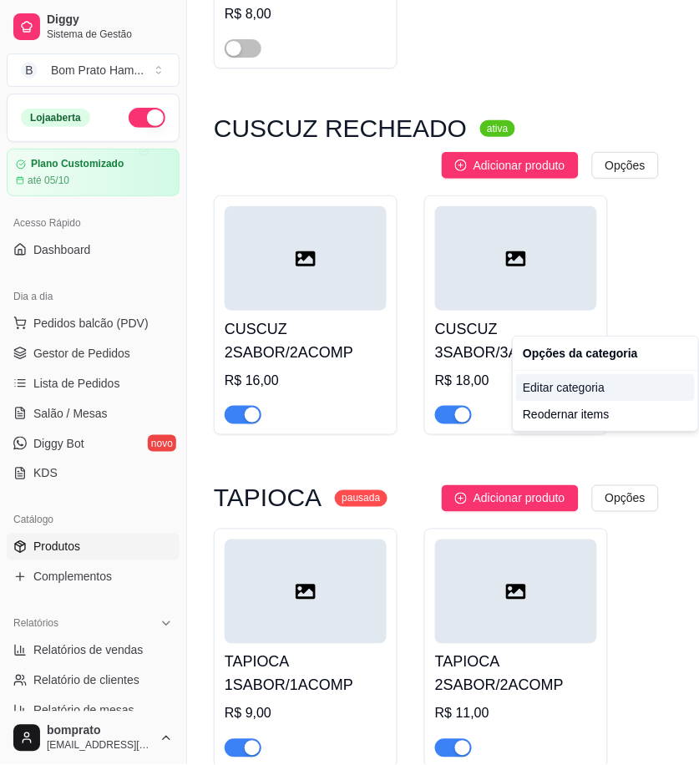
click at [597, 399] on div "Editar categoria" at bounding box center [605, 387] width 179 height 27
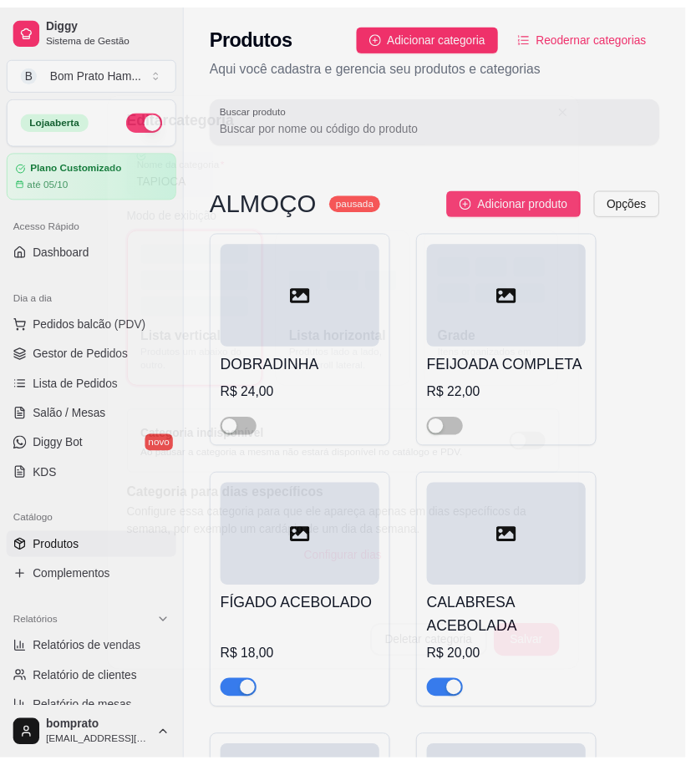
scroll to position [26313, 0]
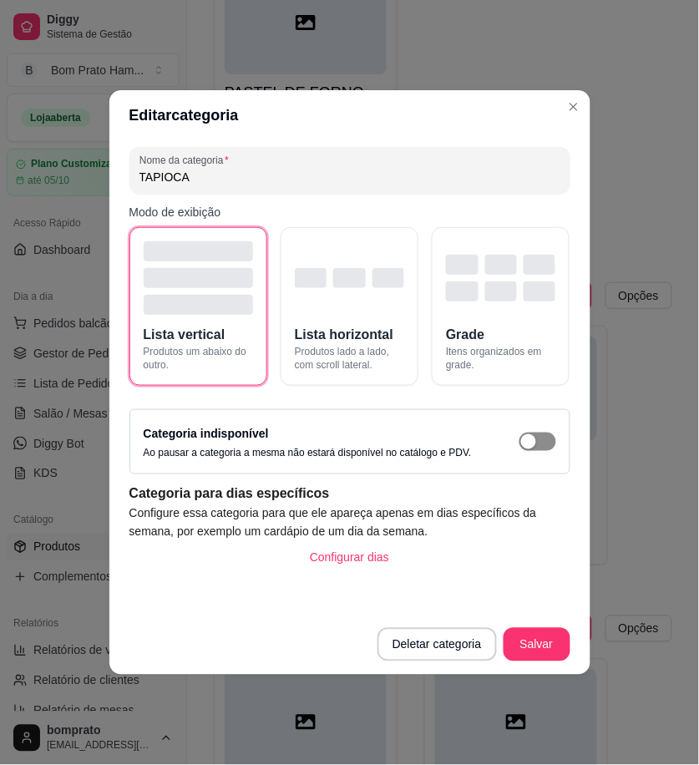
click at [537, 441] on span "button" at bounding box center [538, 442] width 37 height 18
click at [531, 654] on button "Salvar" at bounding box center [537, 644] width 67 height 33
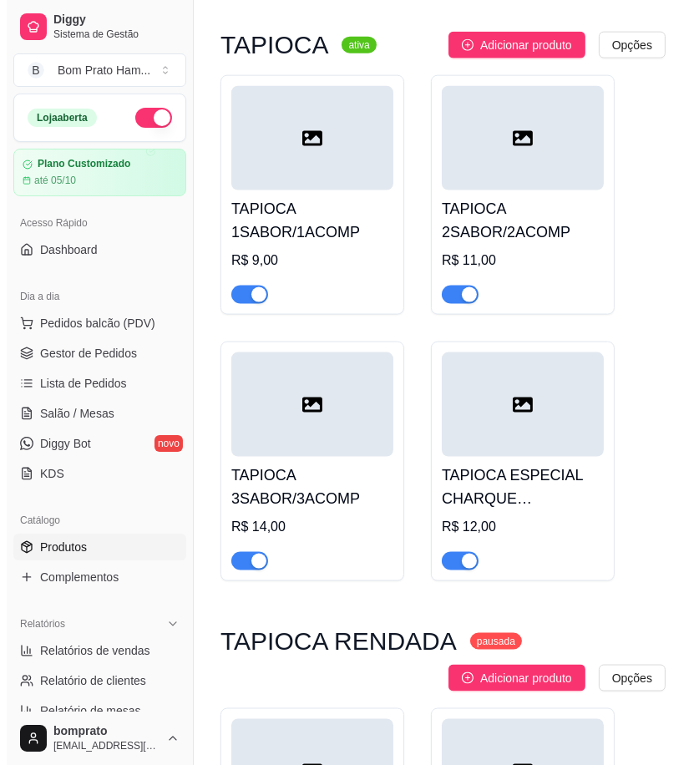
scroll to position [26963, 0]
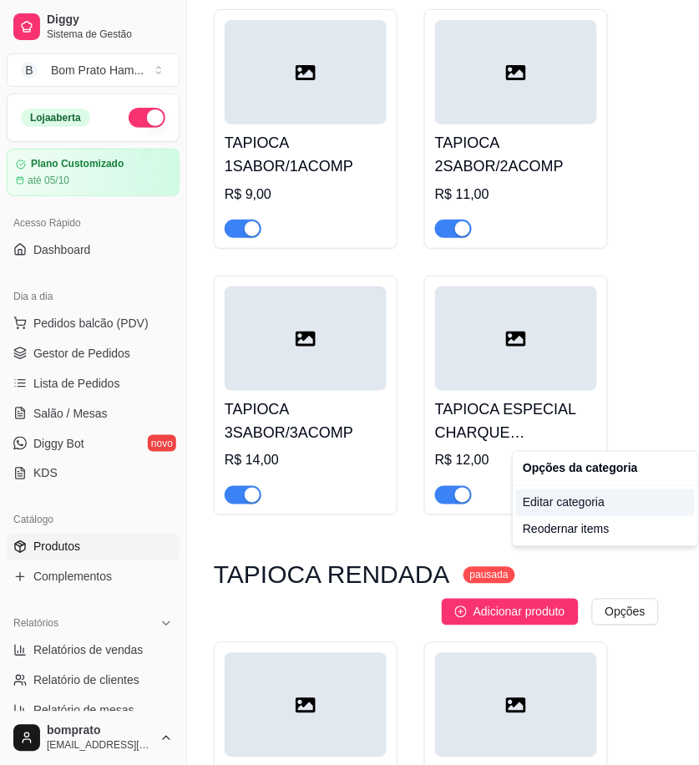
click at [566, 510] on div "Editar categoria" at bounding box center [605, 503] width 179 height 27
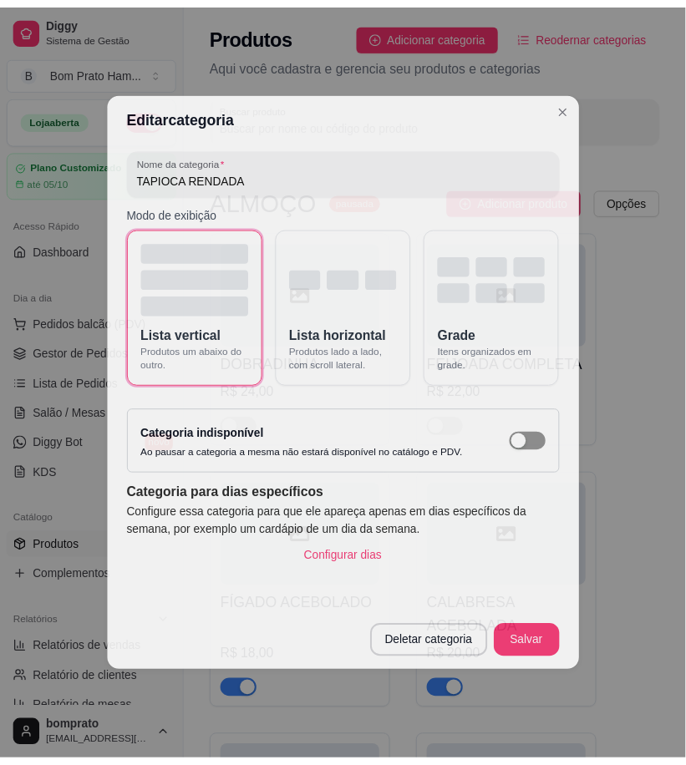
scroll to position [26948, 0]
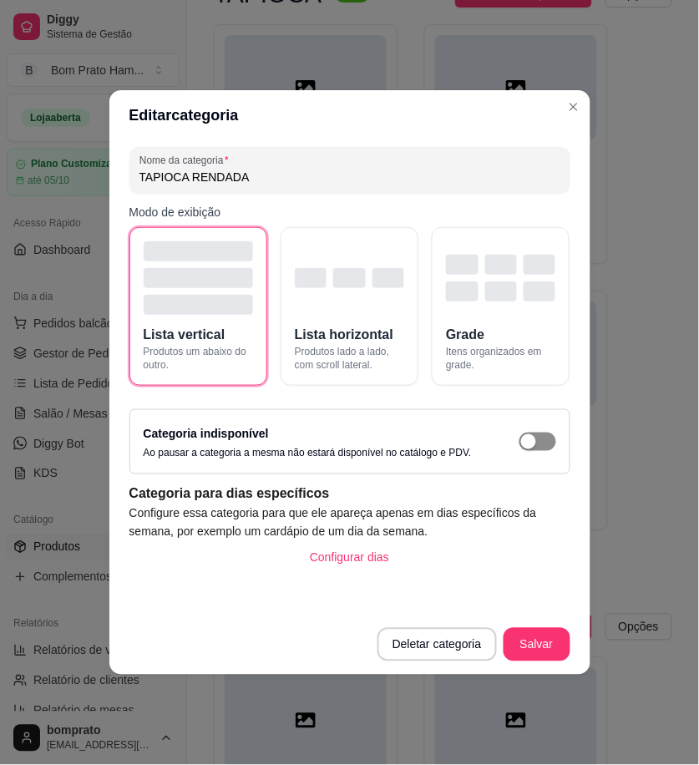
click at [536, 448] on span "button" at bounding box center [538, 442] width 37 height 18
click at [540, 650] on button "Salvar" at bounding box center [537, 644] width 67 height 33
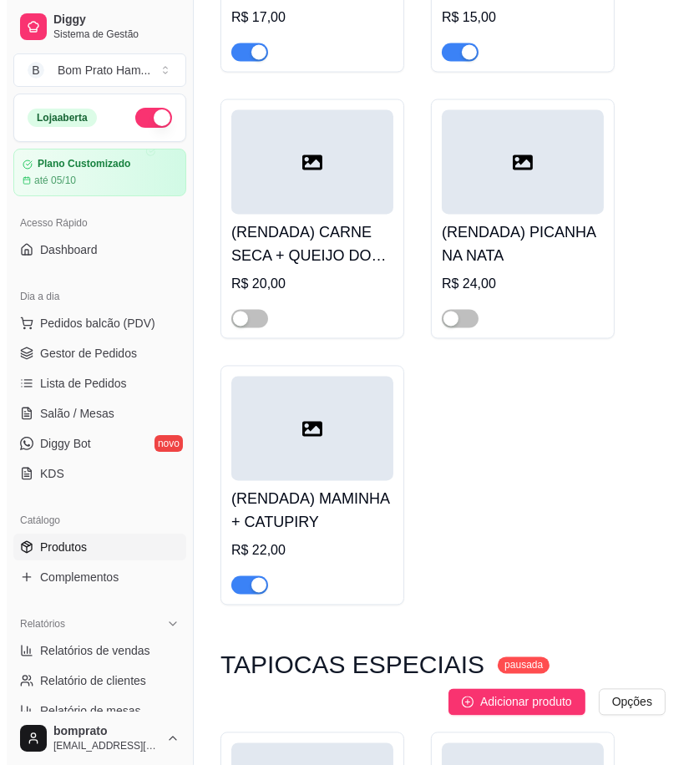
scroll to position [27876, 0]
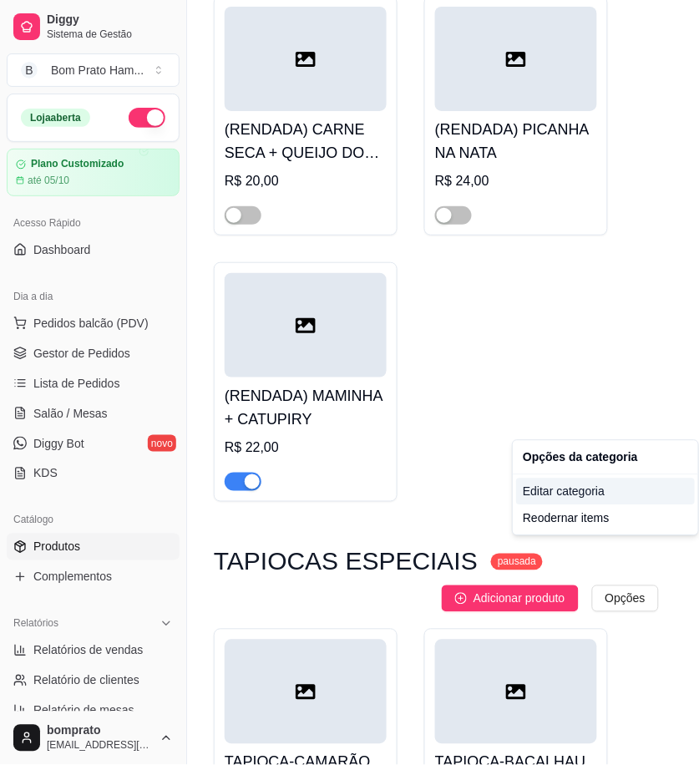
click at [589, 496] on div "Editar categoria" at bounding box center [605, 492] width 179 height 27
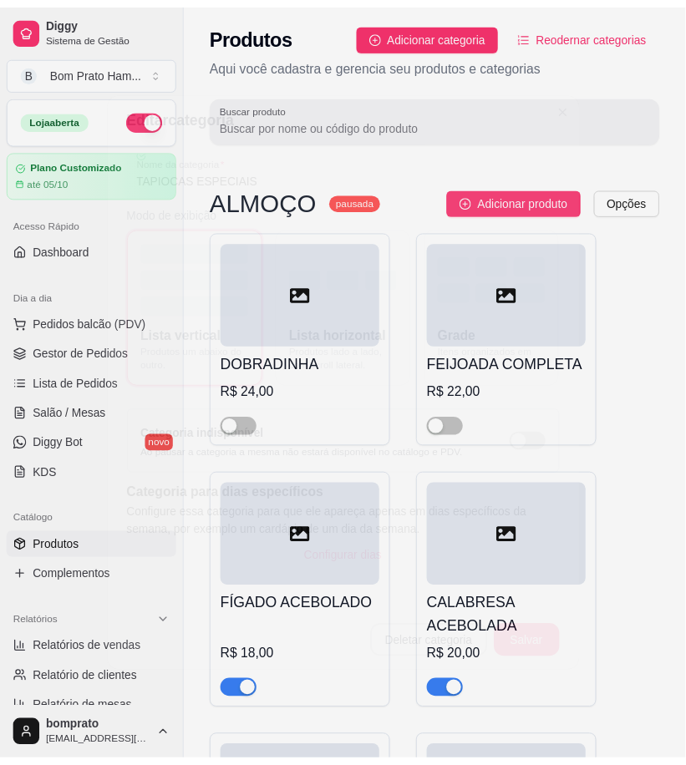
scroll to position [27849, 0]
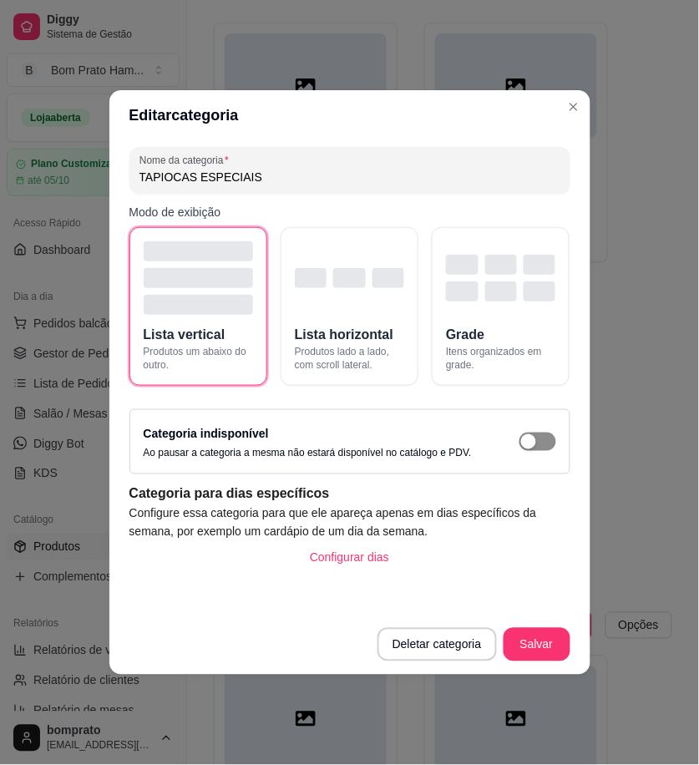
click at [539, 440] on span "button" at bounding box center [538, 442] width 37 height 18
click at [556, 635] on button "Salvar" at bounding box center [537, 644] width 67 height 33
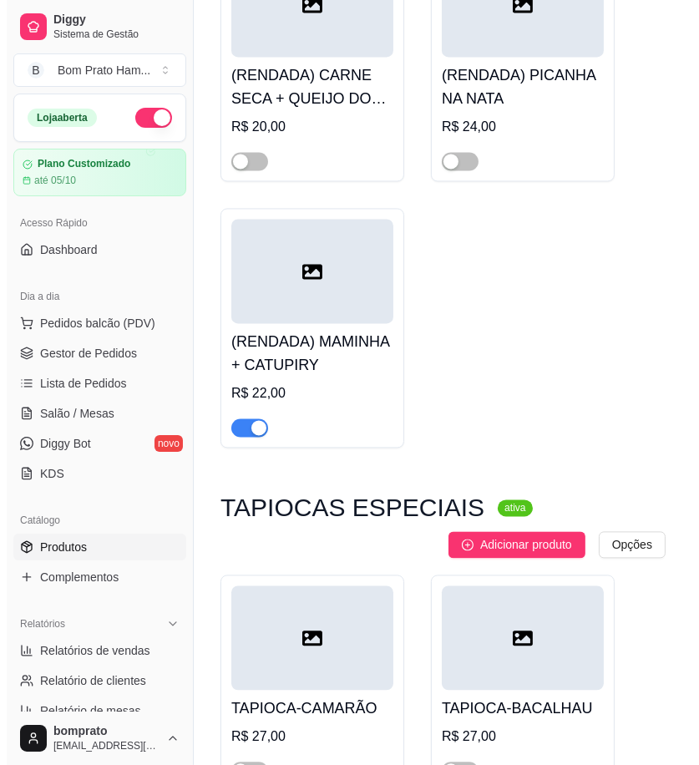
scroll to position [28499, 0]
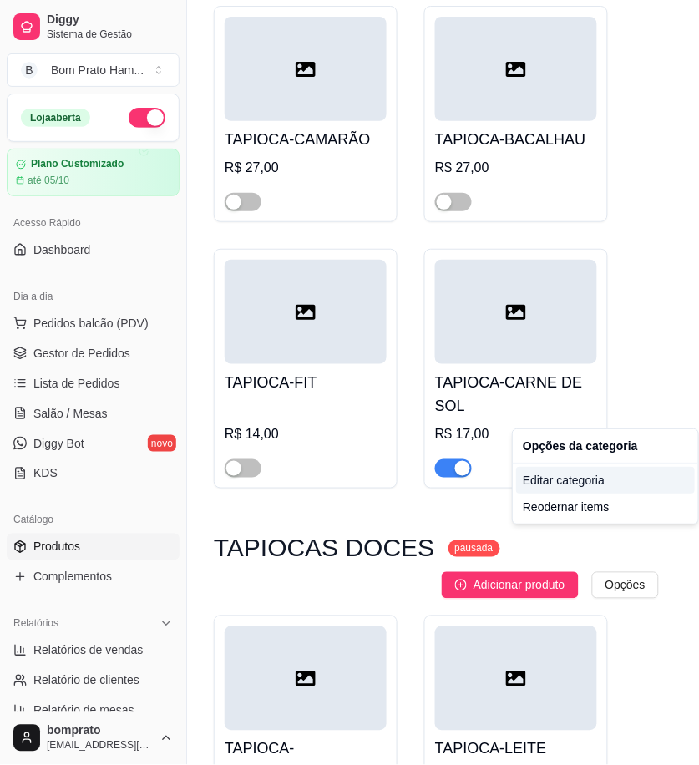
click at [576, 488] on div "Editar categoria" at bounding box center [605, 480] width 179 height 27
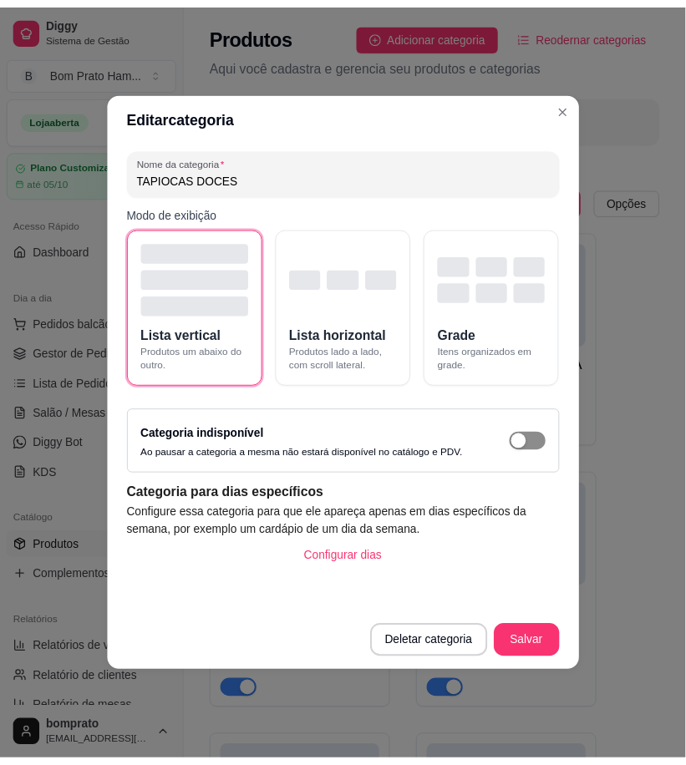
scroll to position [28461, 0]
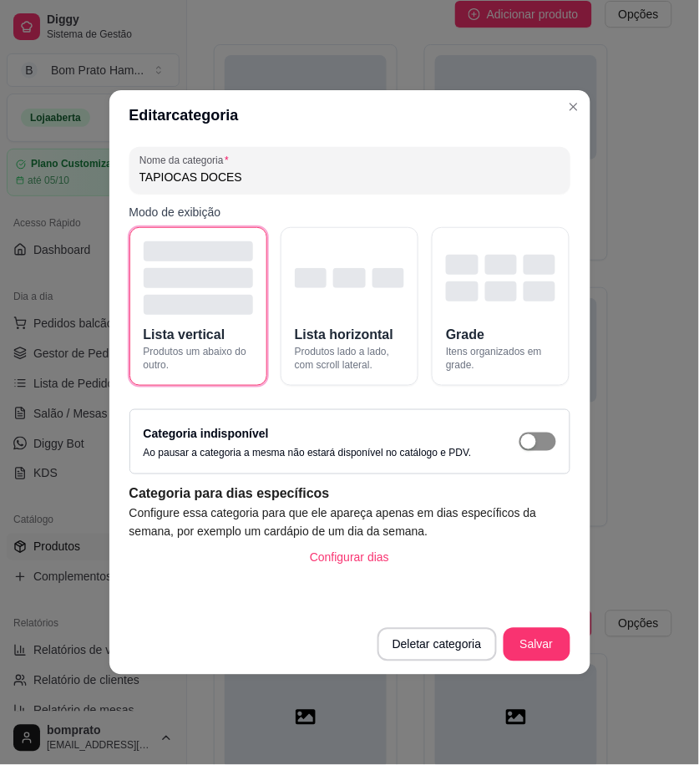
click at [537, 447] on span "button" at bounding box center [538, 442] width 37 height 18
click at [547, 636] on button "Salvar" at bounding box center [537, 644] width 67 height 33
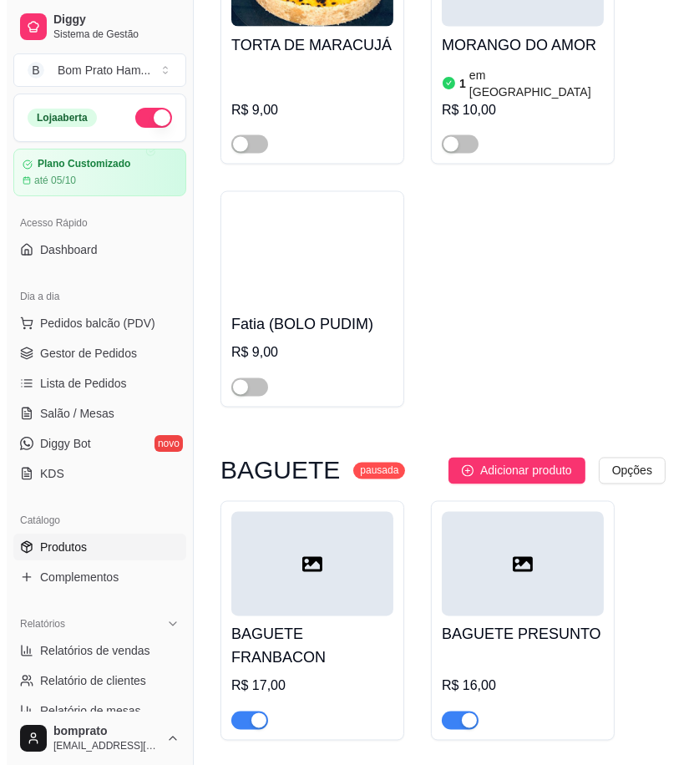
scroll to position [33659, 0]
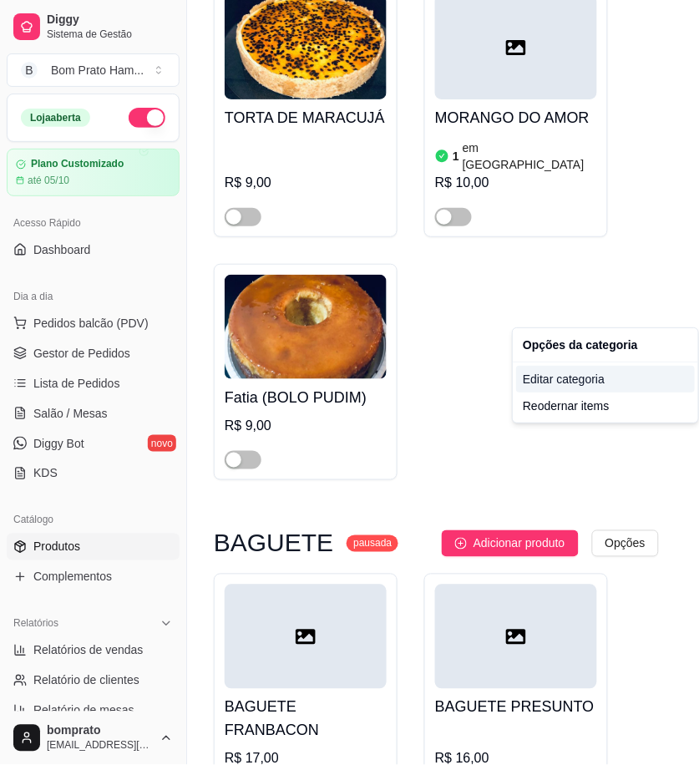
click at [621, 371] on div "Editar categoria" at bounding box center [605, 379] width 179 height 27
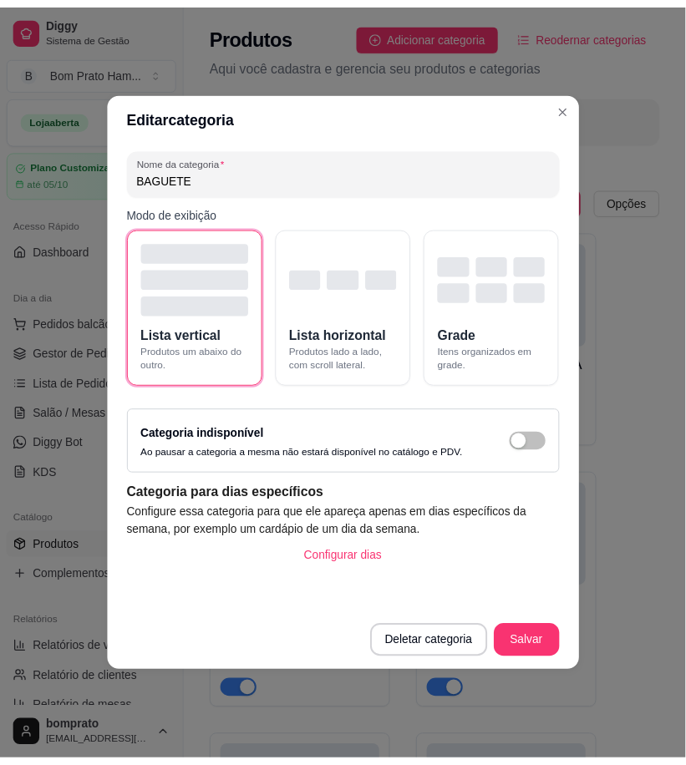
scroll to position [33521, 0]
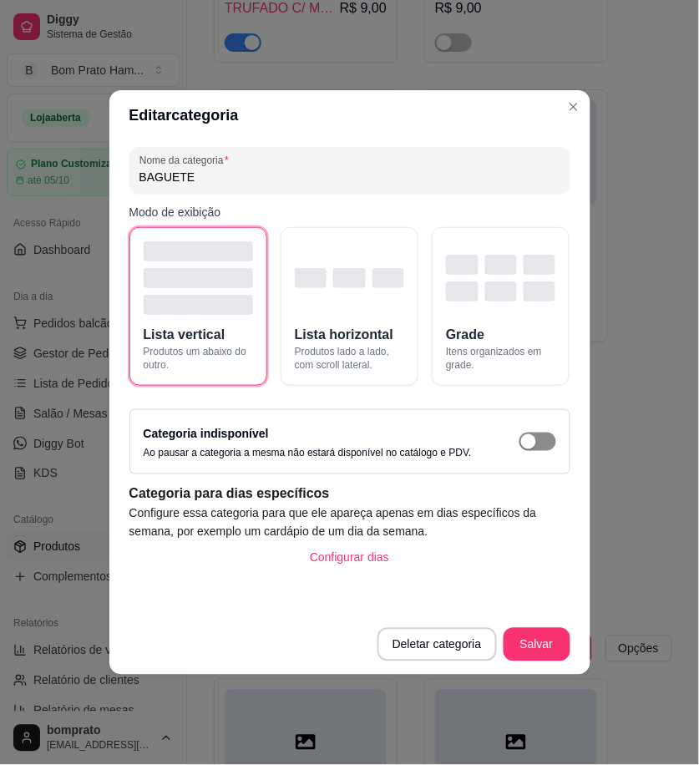
click at [537, 445] on span "button" at bounding box center [538, 442] width 37 height 18
click at [538, 652] on button "Salvar" at bounding box center [537, 644] width 67 height 33
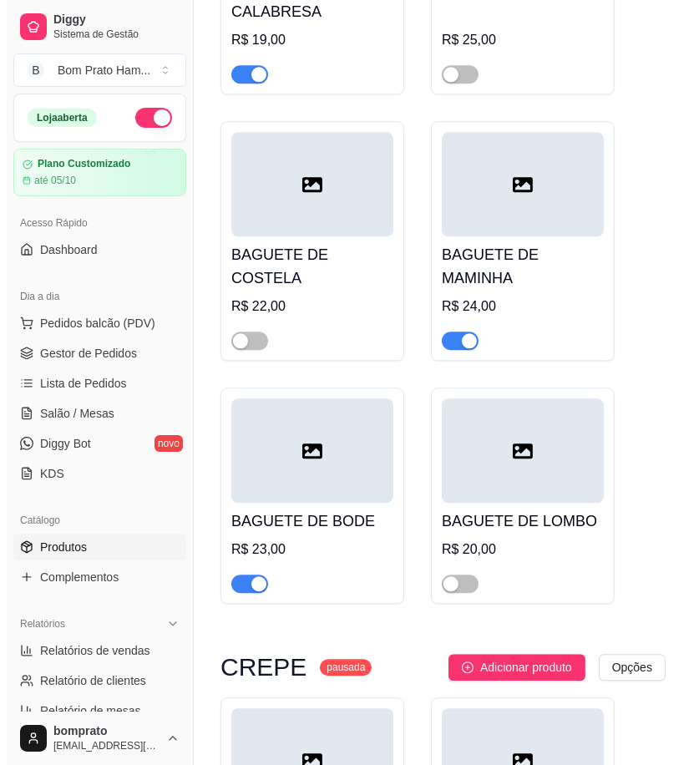
scroll to position [34912, 0]
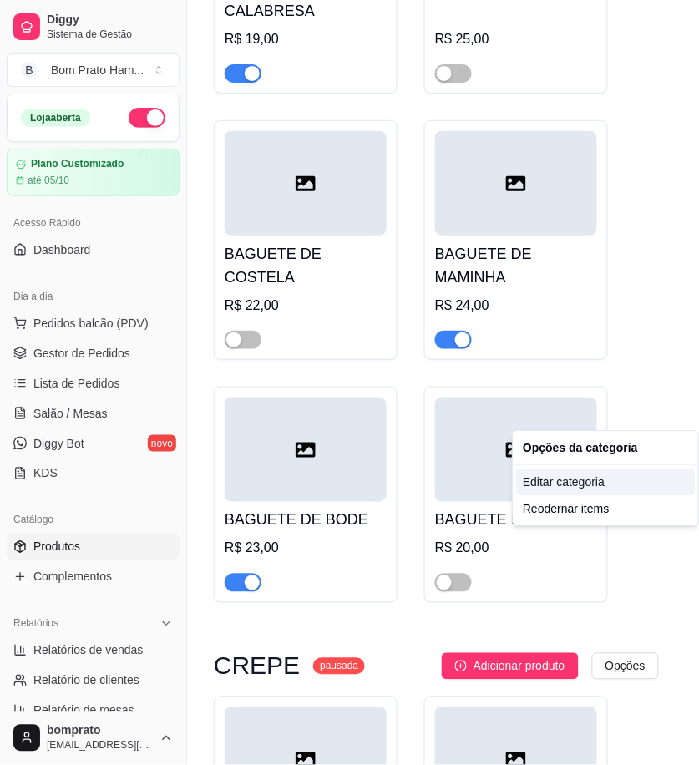
click at [556, 486] on div "Editar categoria" at bounding box center [605, 483] width 179 height 27
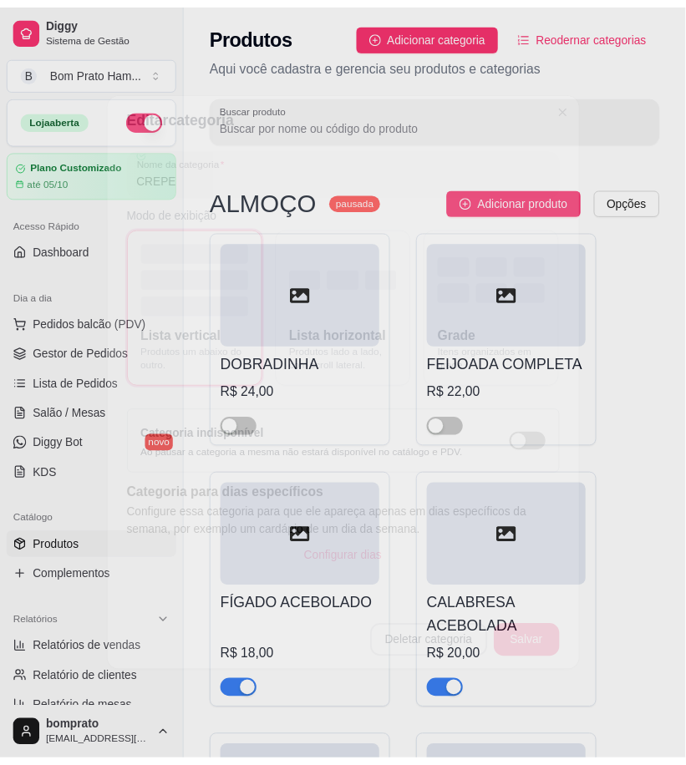
scroll to position [34877, 0]
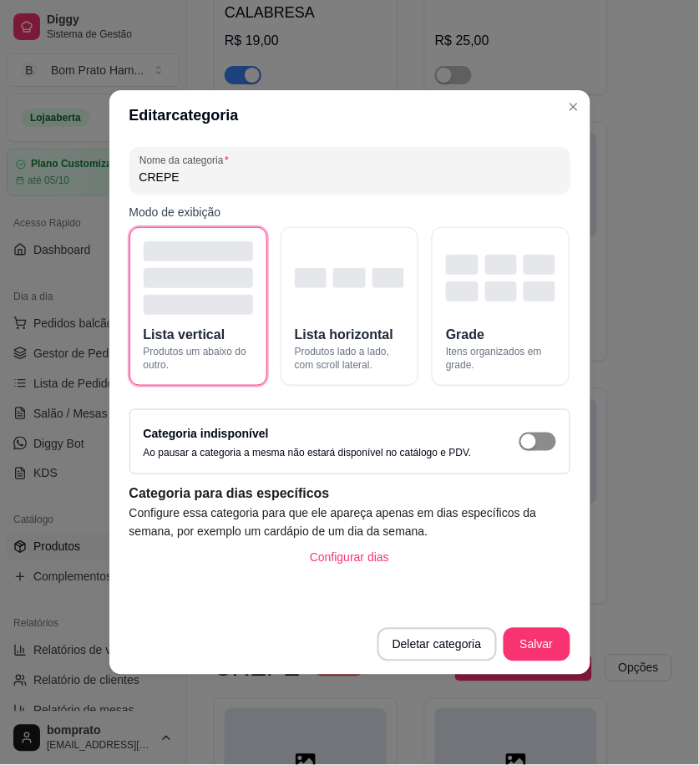
click at [529, 444] on div "button" at bounding box center [528, 441] width 15 height 15
click at [551, 645] on button "Salvar" at bounding box center [537, 644] width 67 height 33
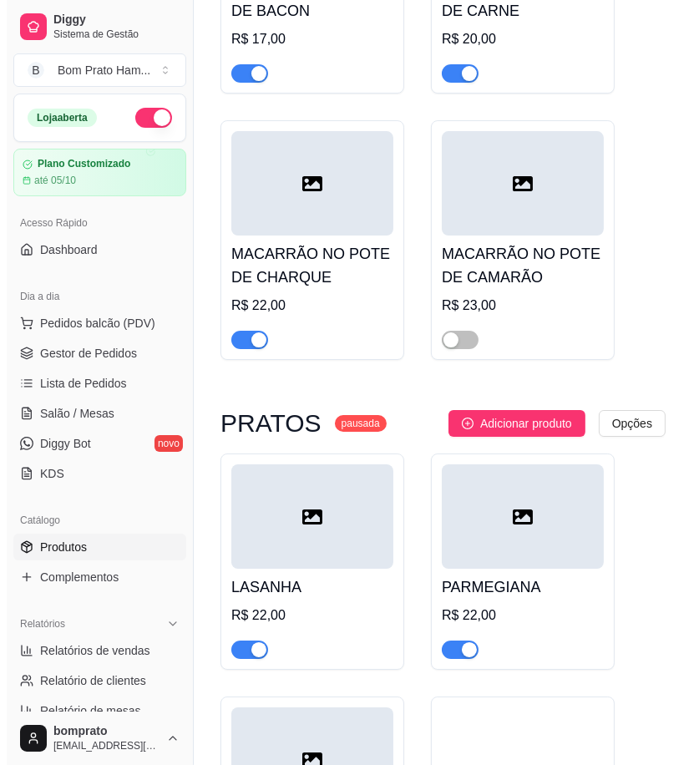
scroll to position [36641, 0]
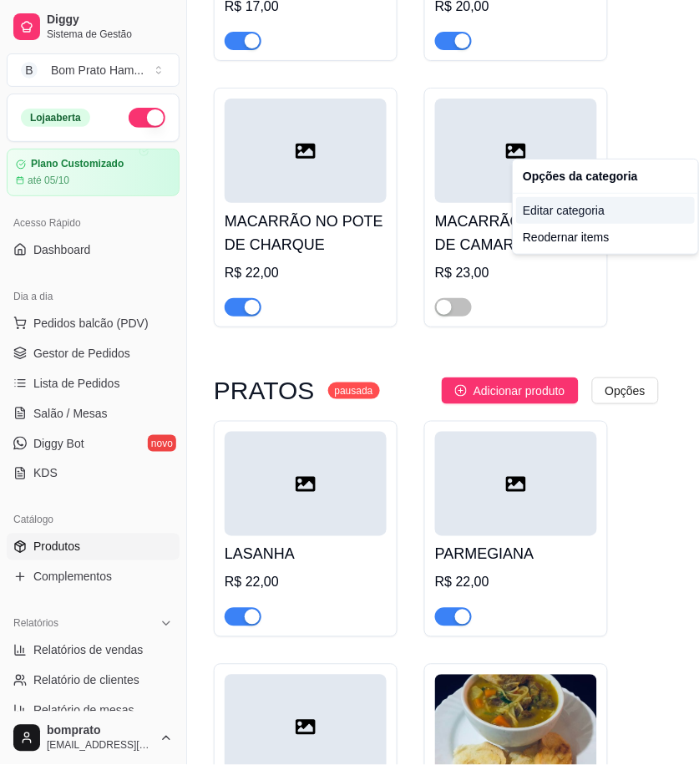
click at [581, 209] on div "Editar categoria" at bounding box center [605, 210] width 179 height 27
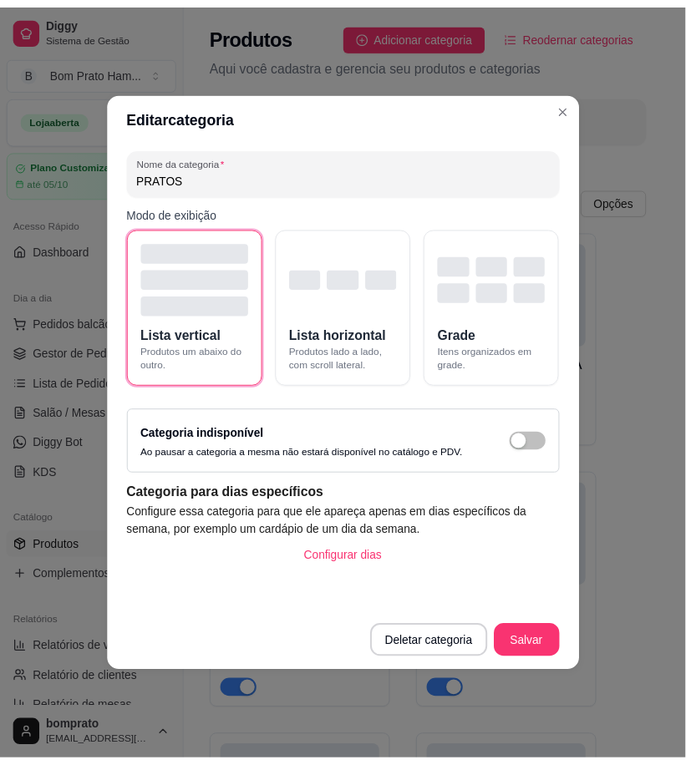
scroll to position [36334, 0]
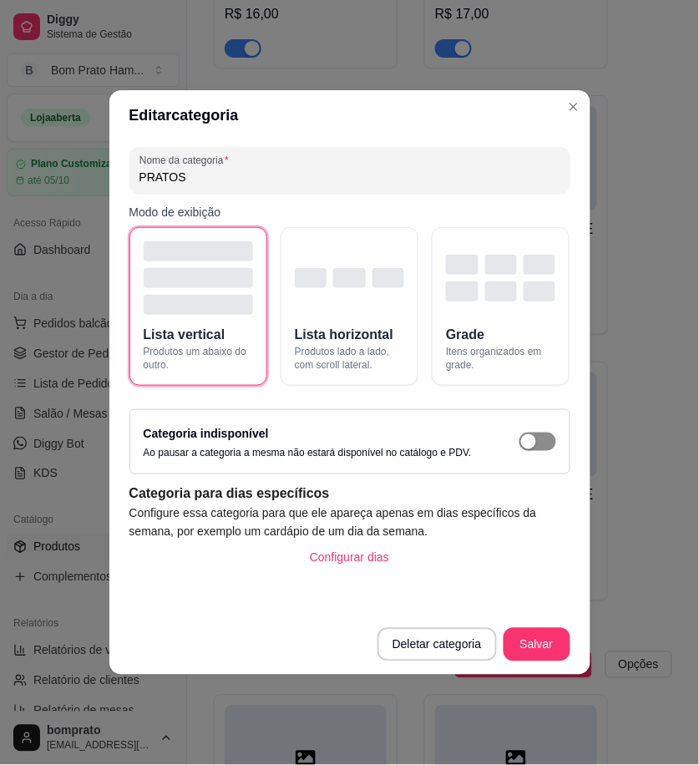
click at [549, 436] on span "button" at bounding box center [538, 442] width 37 height 18
click at [549, 650] on button "Salvar" at bounding box center [537, 645] width 65 height 33
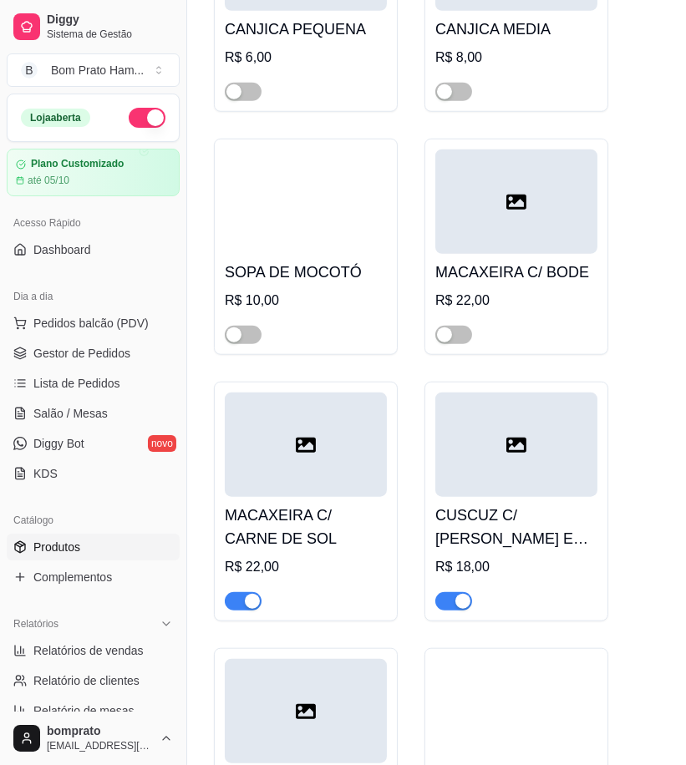
scroll to position [38469, 0]
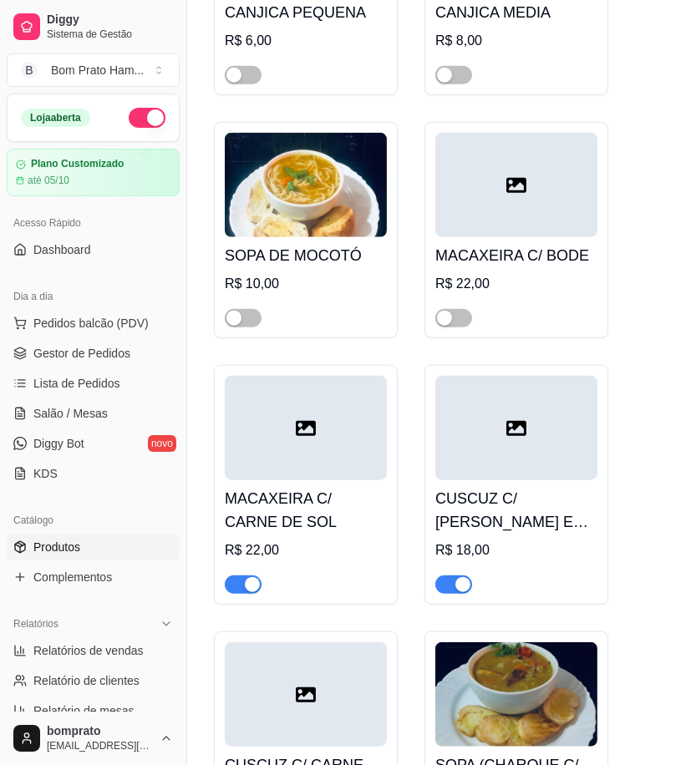
click at [447, 632] on div "SOPA (CHARQUE C/ FEIJÃO) R$ 10,00" at bounding box center [516, 752] width 184 height 240
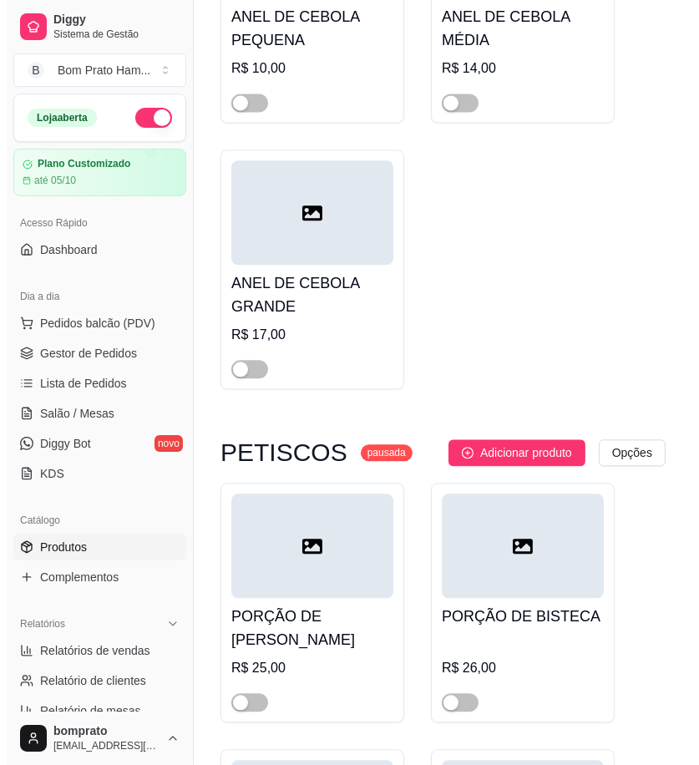
scroll to position [40790, 0]
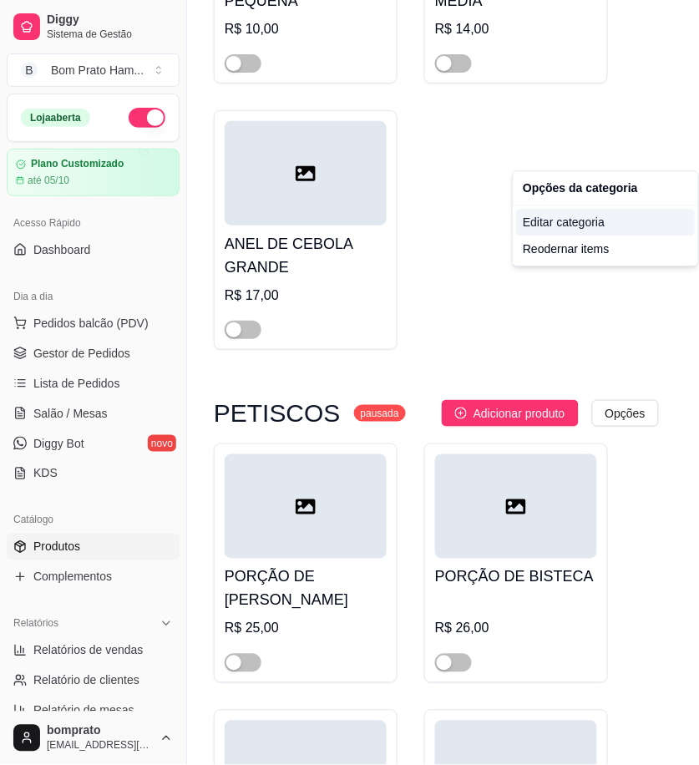
click at [602, 226] on div "Editar categoria" at bounding box center [605, 222] width 179 height 27
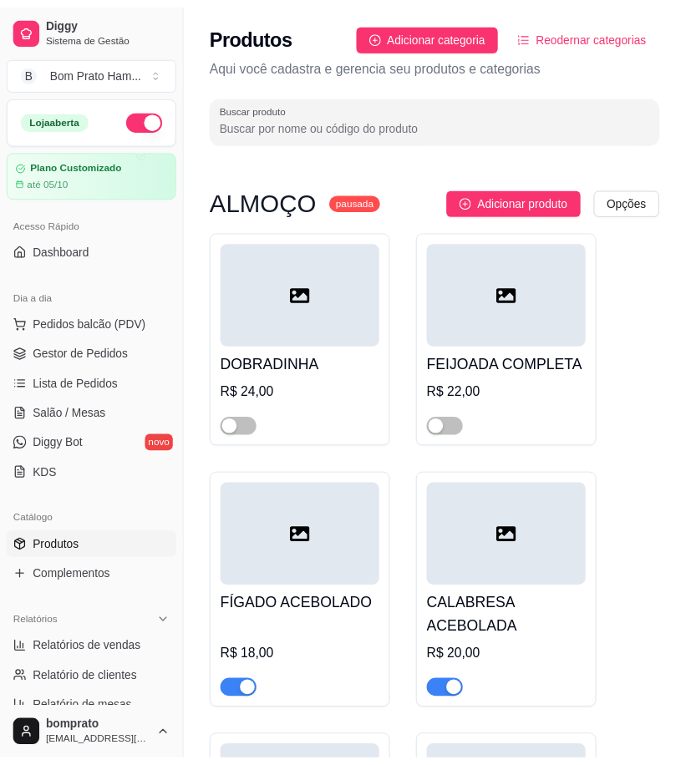
scroll to position [40494, 0]
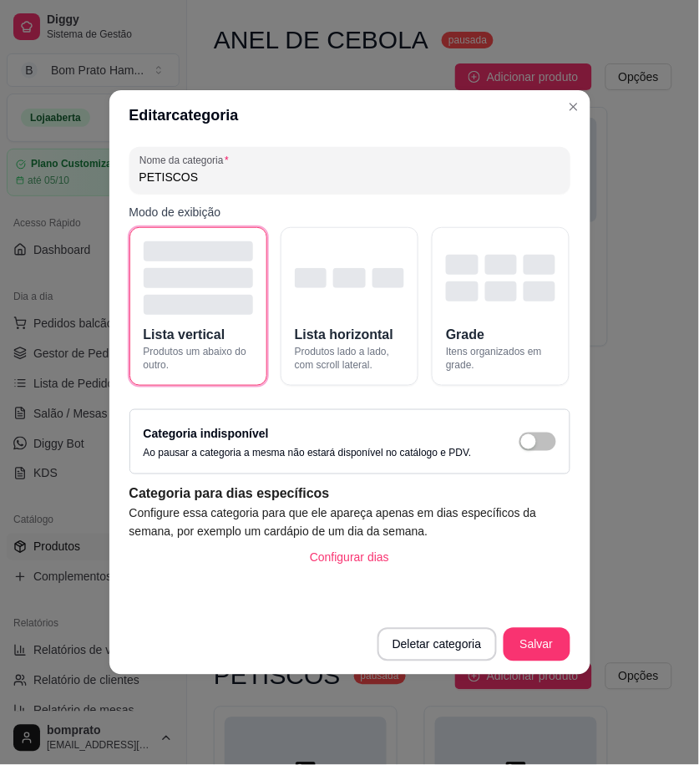
click at [537, 452] on div "Categoria indisponível Ao pausar a categoria a mesma não estará disponível no c…" at bounding box center [350, 442] width 413 height 37
click at [537, 449] on span "button" at bounding box center [538, 442] width 37 height 18
click at [550, 637] on button "Salvar" at bounding box center [537, 644] width 67 height 33
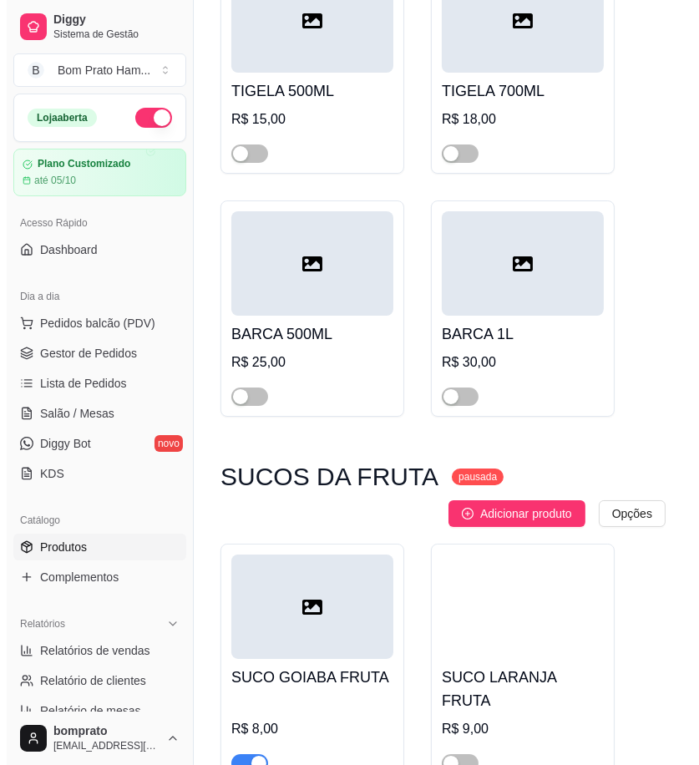
scroll to position [42907, 0]
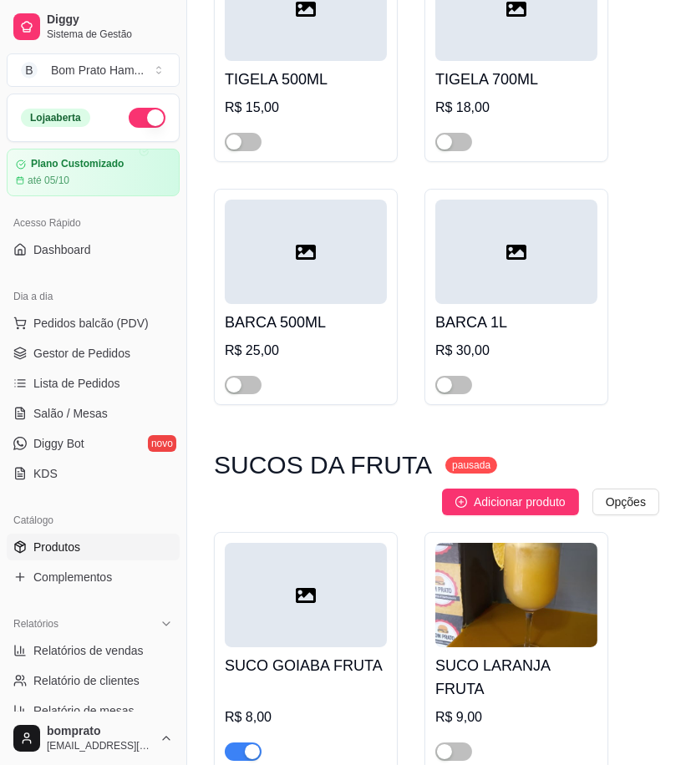
click at [629, 455] on div "SUCOS DA FRUTA pausada Adicionar produto Opções" at bounding box center [436, 485] width 445 height 60
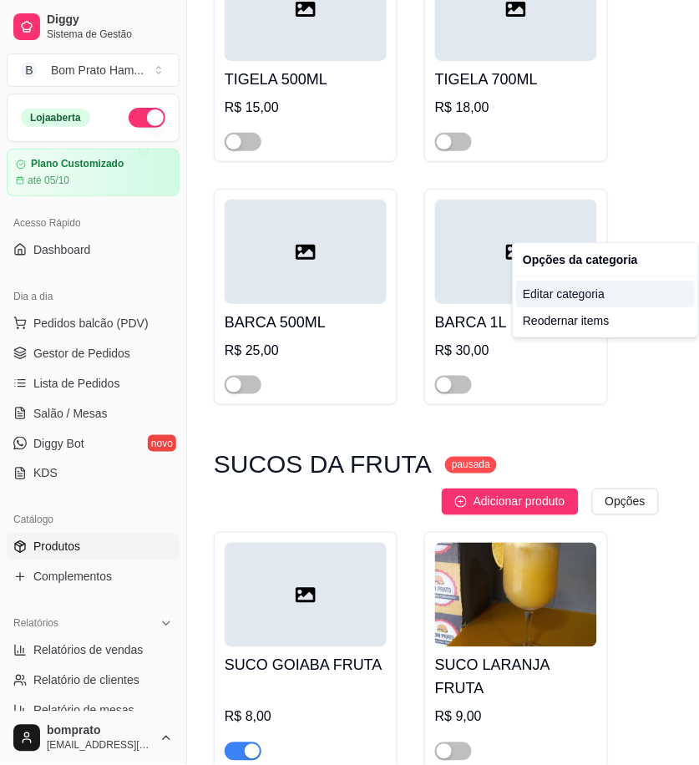
click at [612, 302] on div "Editar categoria" at bounding box center [605, 294] width 179 height 27
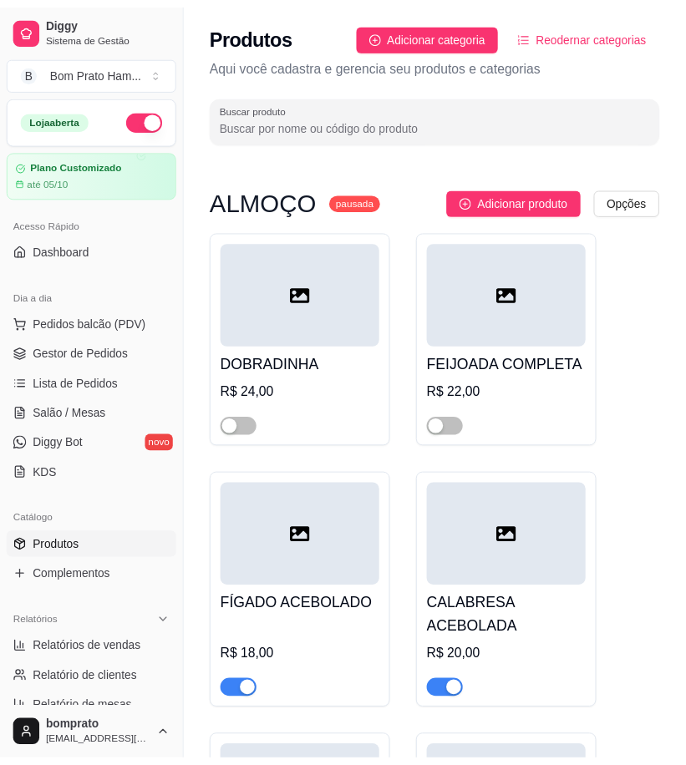
scroll to position [42682, 0]
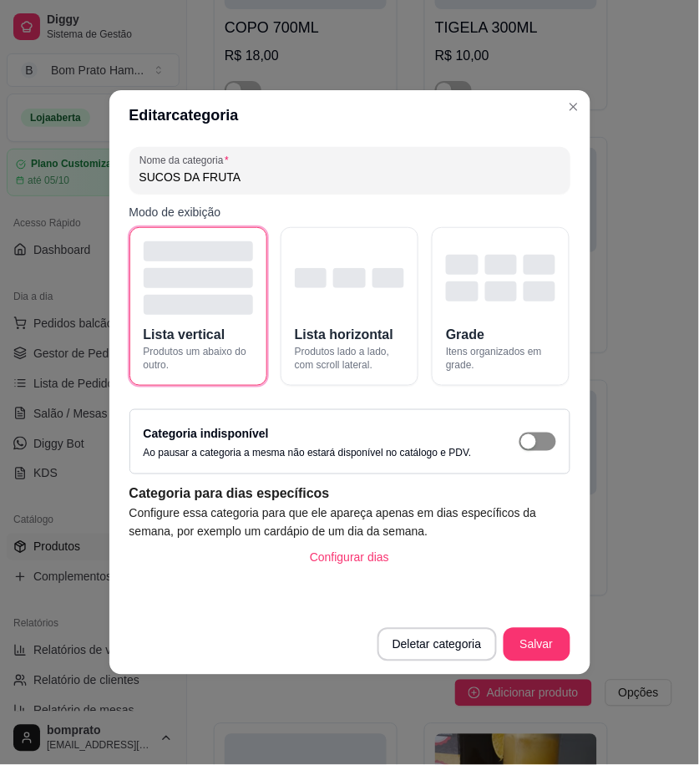
click at [549, 444] on span "button" at bounding box center [538, 442] width 37 height 18
click at [515, 647] on button "Salvar" at bounding box center [537, 644] width 67 height 33
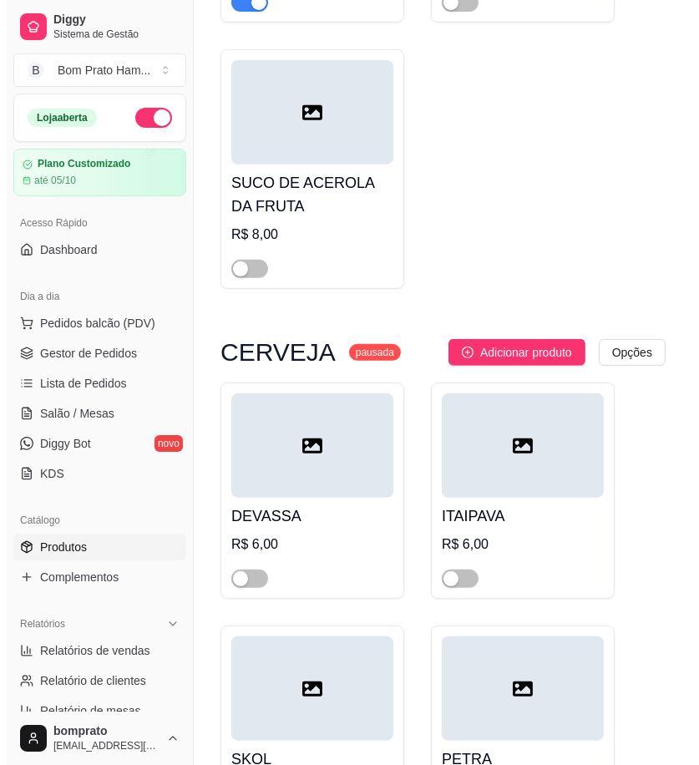
scroll to position [43890, 0]
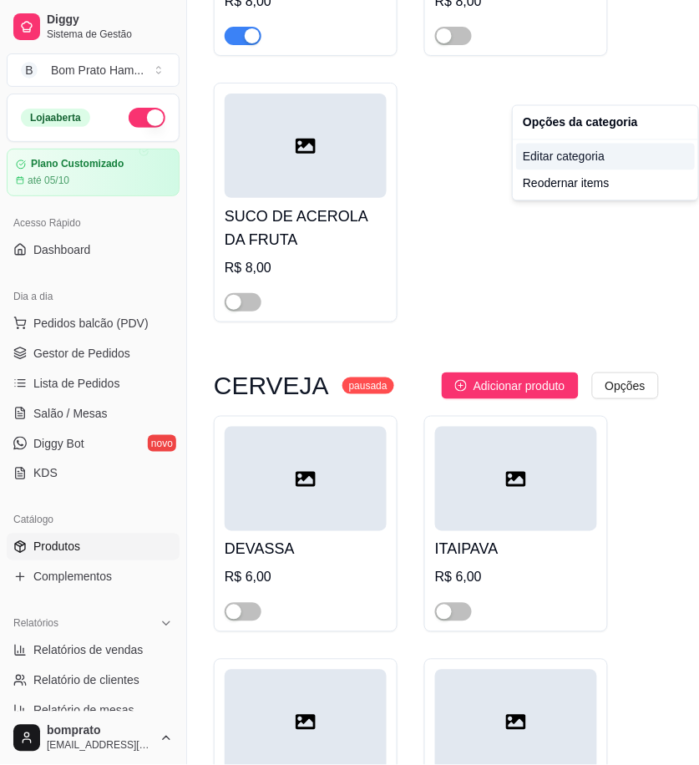
click at [598, 160] on div "Editar categoria" at bounding box center [605, 157] width 179 height 27
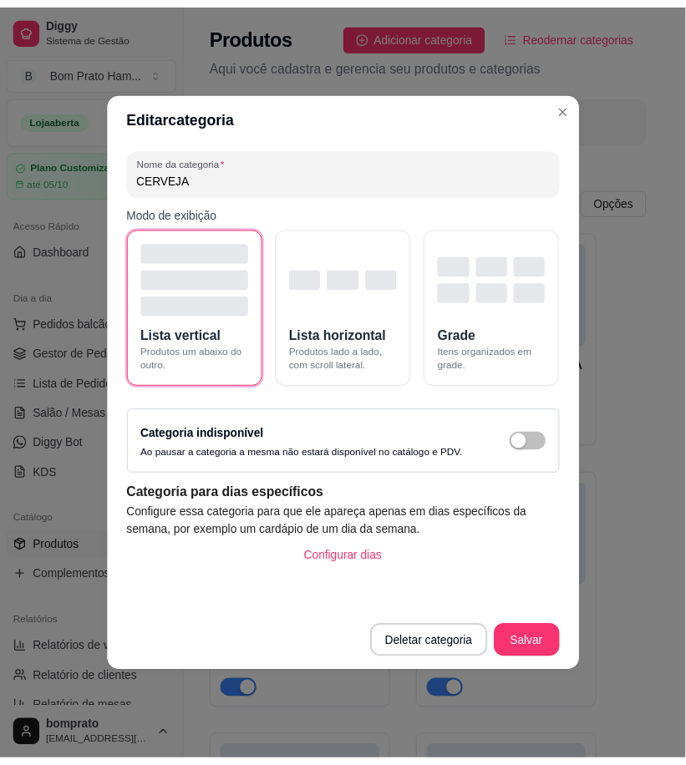
scroll to position [43529, 0]
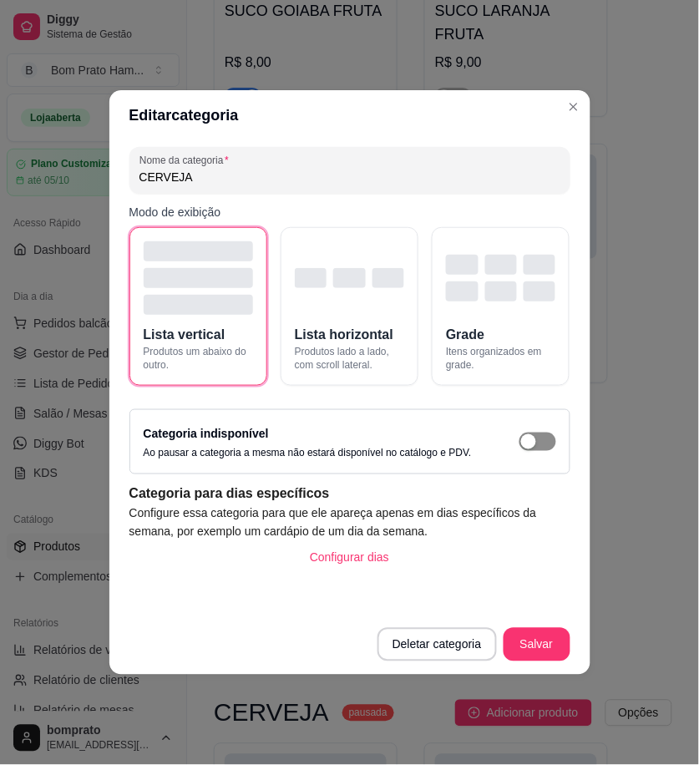
click at [540, 436] on span "button" at bounding box center [538, 442] width 37 height 18
click at [537, 648] on button "Salvar" at bounding box center [537, 644] width 67 height 33
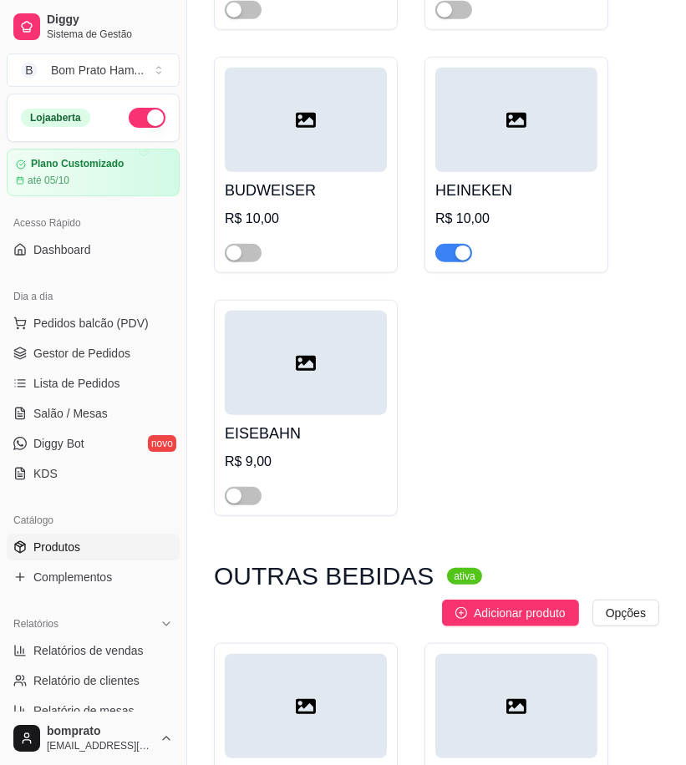
scroll to position [44623, 0]
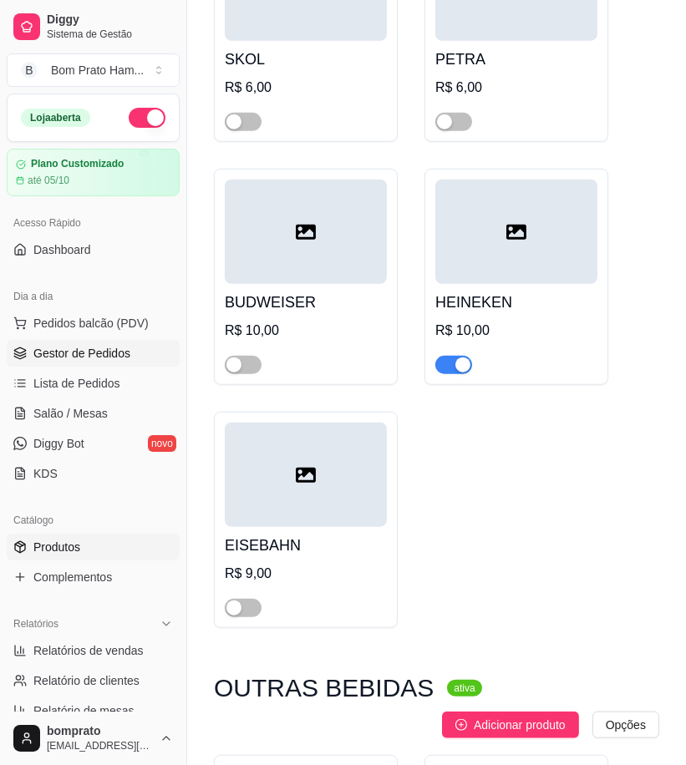
click at [143, 345] on link "Gestor de Pedidos" at bounding box center [93, 353] width 173 height 27
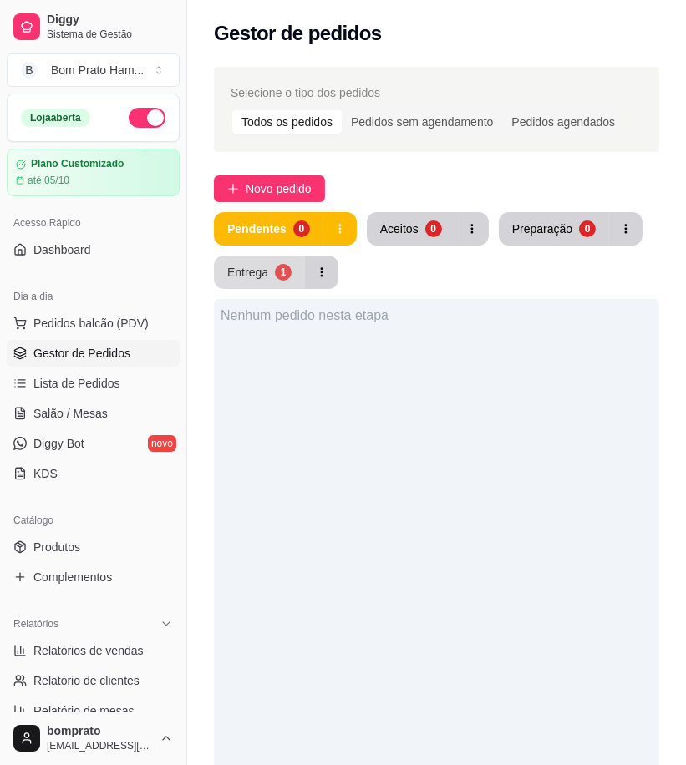
click at [242, 280] on button "Entrega 1" at bounding box center [259, 272] width 91 height 33
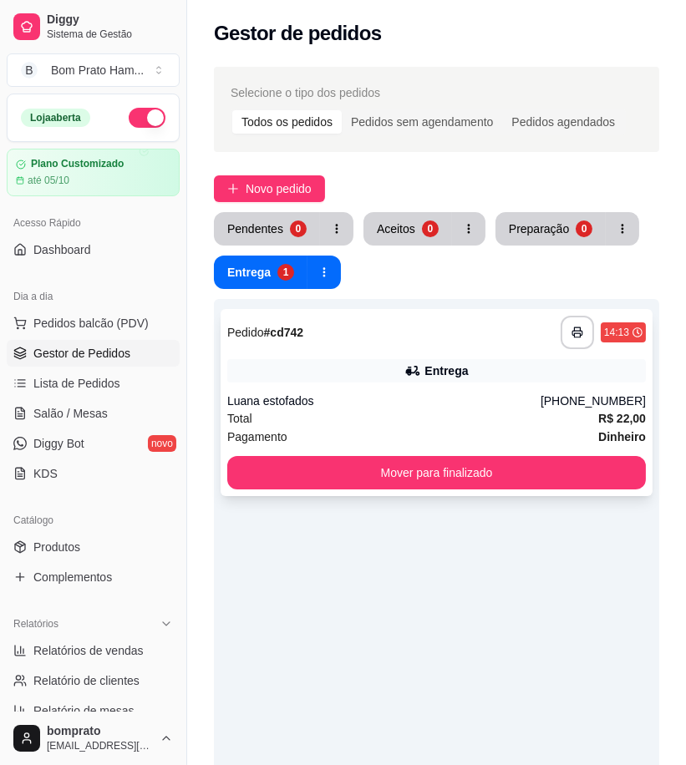
click at [329, 353] on div "**********" at bounding box center [437, 402] width 432 height 187
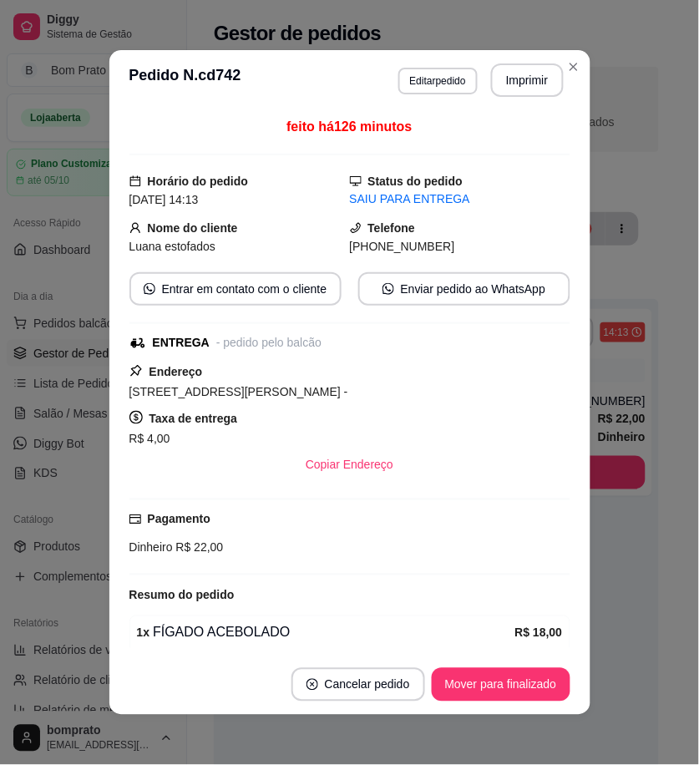
scroll to position [117, 0]
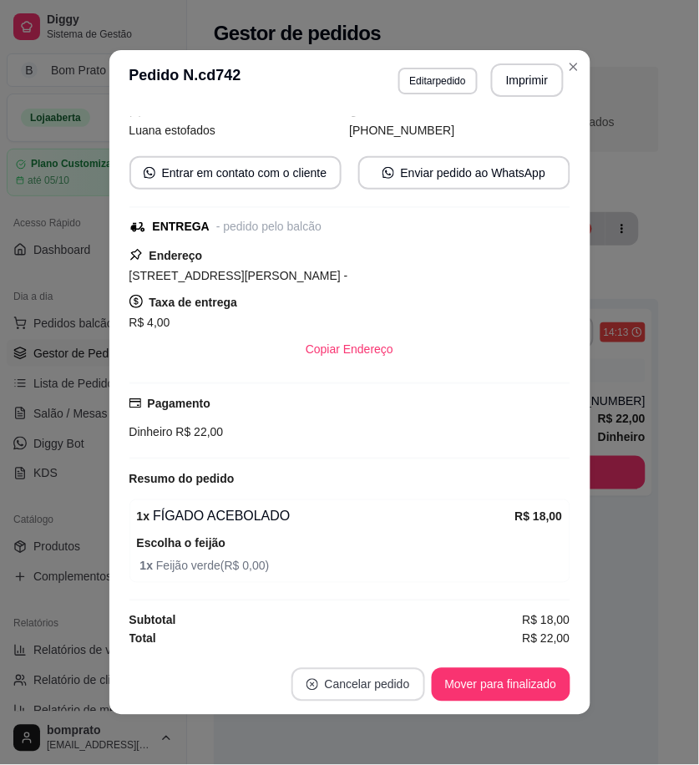
click at [355, 679] on button "Cancelar pedido" at bounding box center [359, 684] width 134 height 33
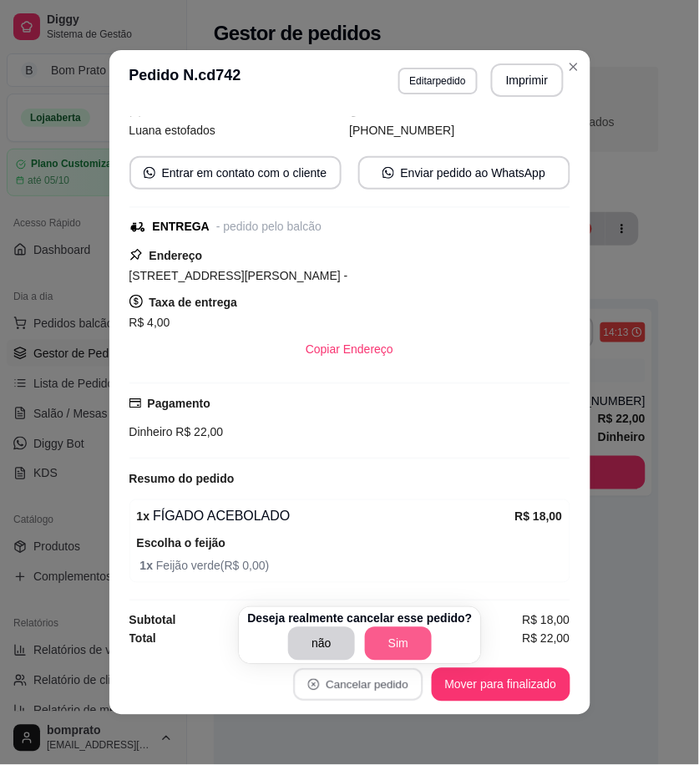
click at [383, 644] on button "Sim" at bounding box center [398, 643] width 67 height 33
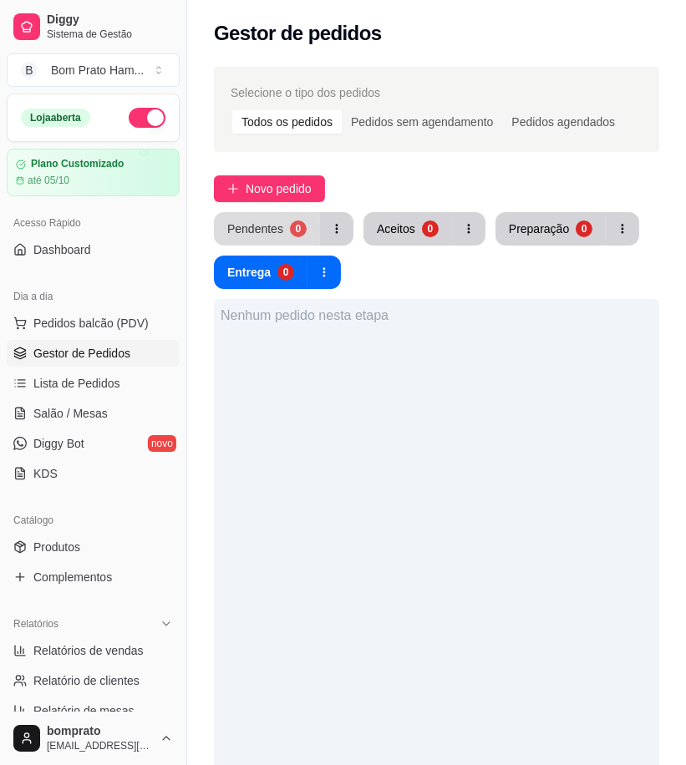
click at [284, 229] on button "Pendentes 0" at bounding box center [267, 228] width 106 height 33
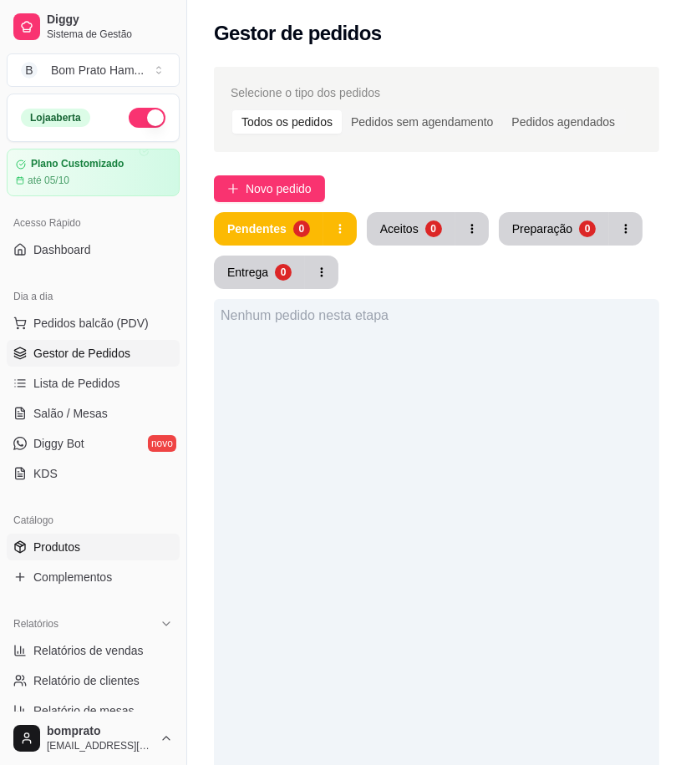
click at [84, 560] on link "Produtos" at bounding box center [93, 547] width 173 height 27
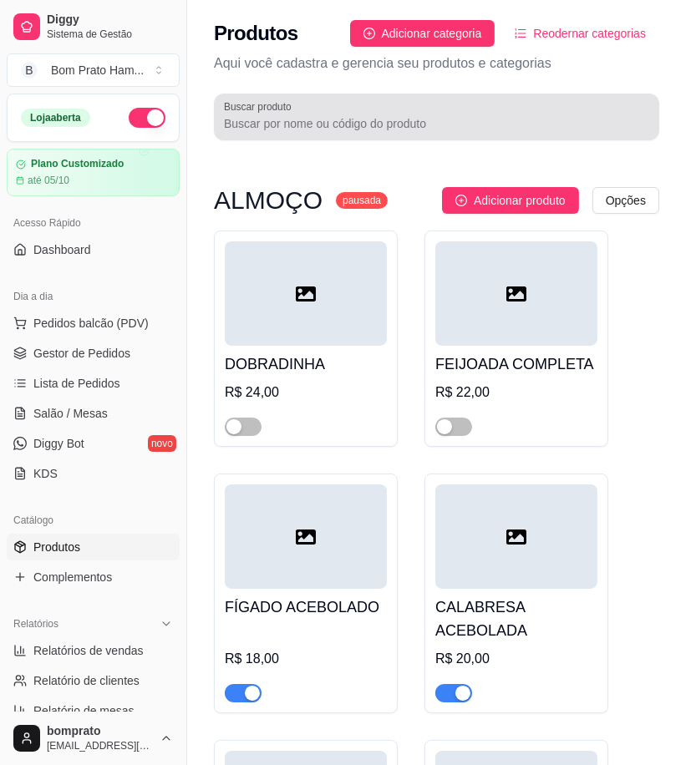
click at [312, 126] on input "Buscar produto" at bounding box center [436, 123] width 425 height 17
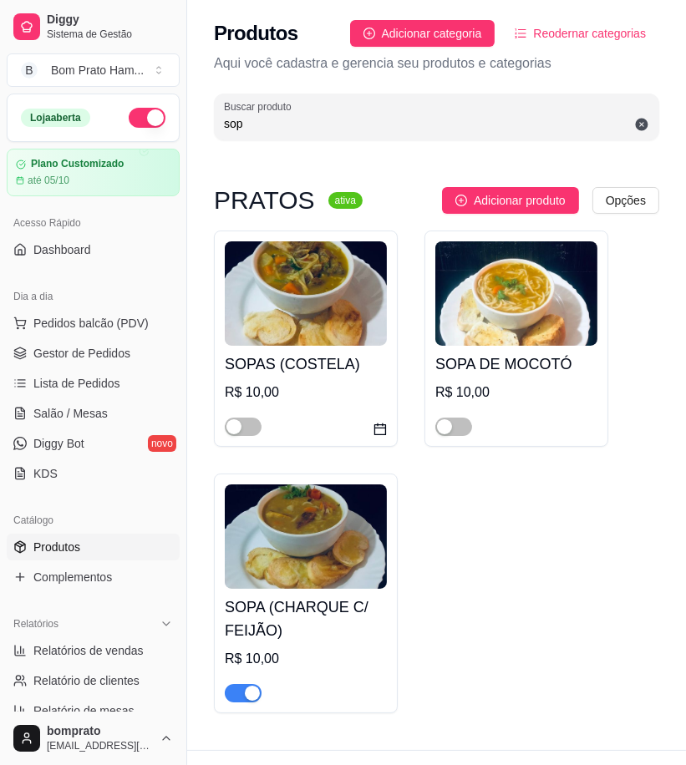
type input "sop"
click at [364, 531] on img at bounding box center [306, 537] width 162 height 104
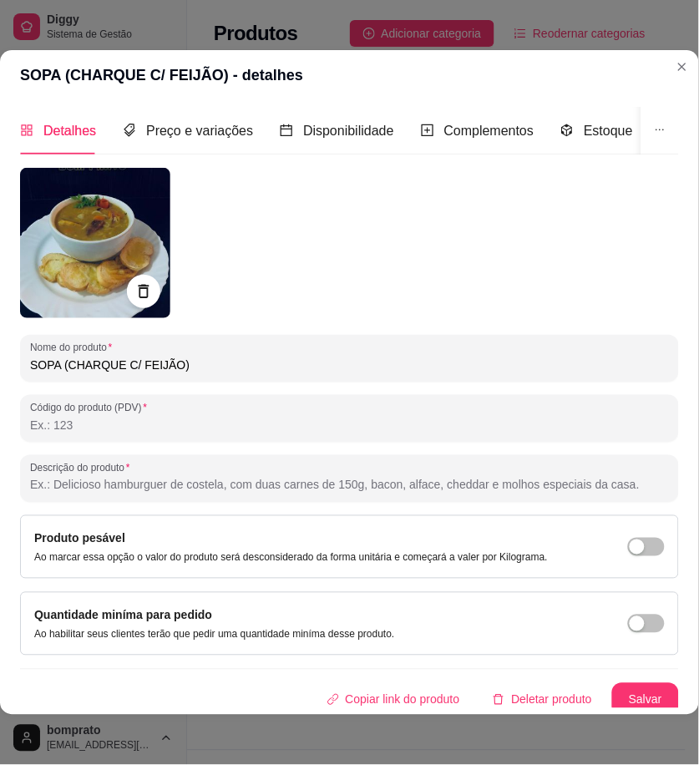
click at [170, 365] on input "SOPA (CHARQUE C/ FEIJÃO)" at bounding box center [349, 365] width 639 height 17
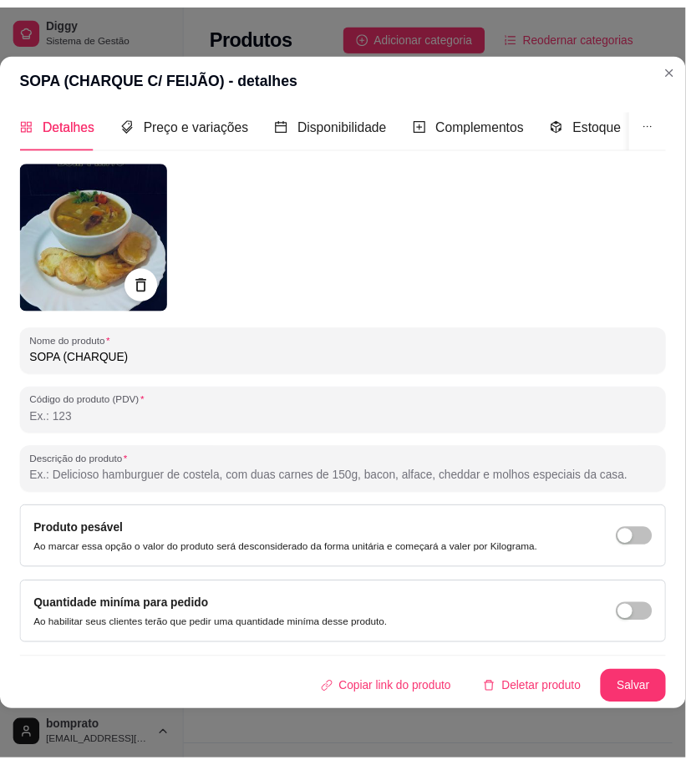
scroll to position [21, 0]
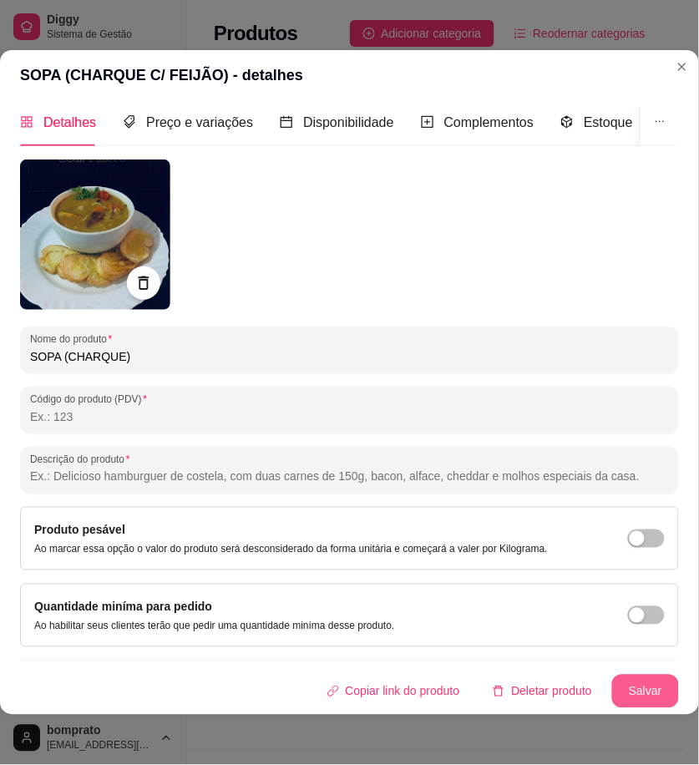
type input "SOPA (CHARQUE)"
click at [630, 676] on button "Salvar" at bounding box center [645, 692] width 65 height 33
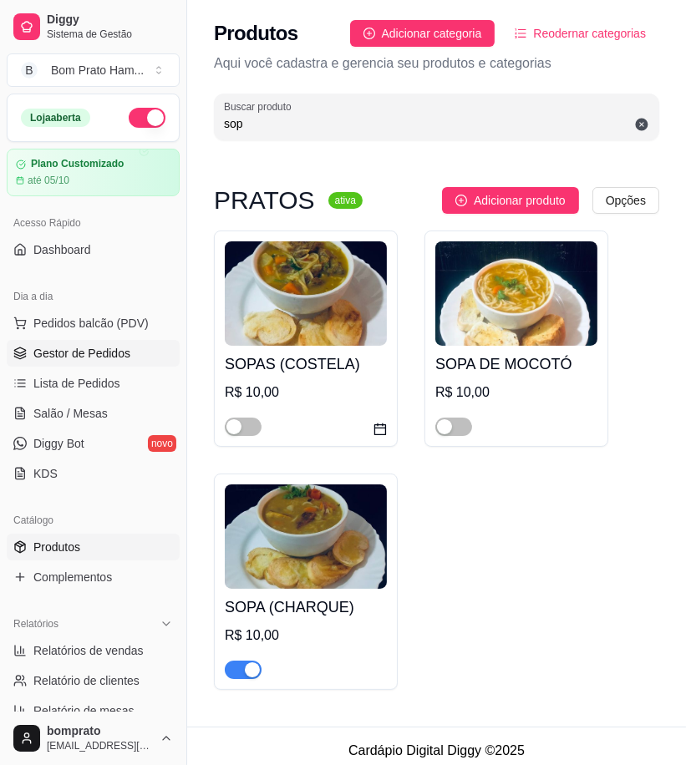
click at [140, 351] on link "Gestor de Pedidos" at bounding box center [93, 353] width 173 height 27
